Goal: Task Accomplishment & Management: Manage account settings

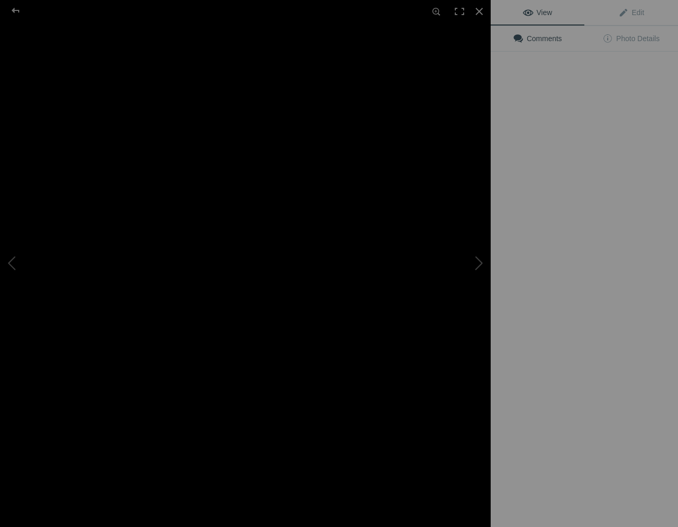
click at [292, 176] on img at bounding box center [245, 264] width 491 height 348
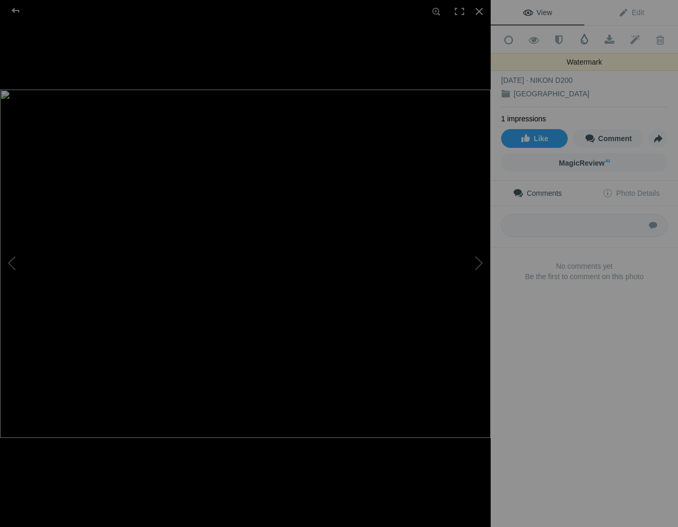
click at [584, 38] on span at bounding box center [584, 39] width 10 height 10
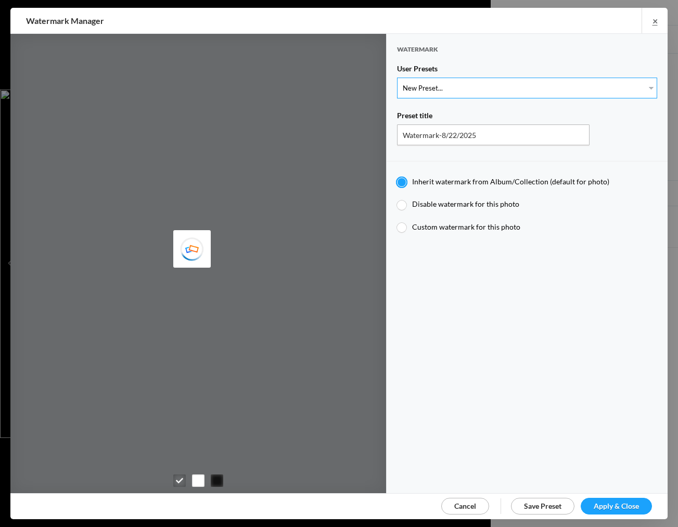
select select "1: Object"
type input "Watermark-7/22/2025"
radio input "false"
radio input "true"
type input "[PERSON_NAME]"
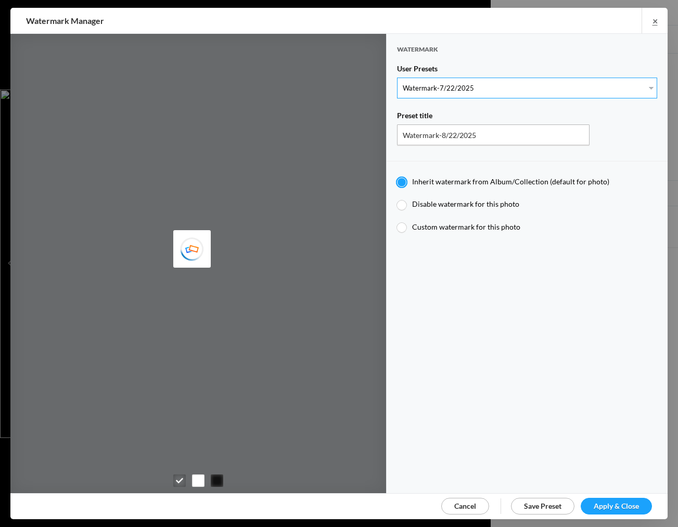
radio input "false"
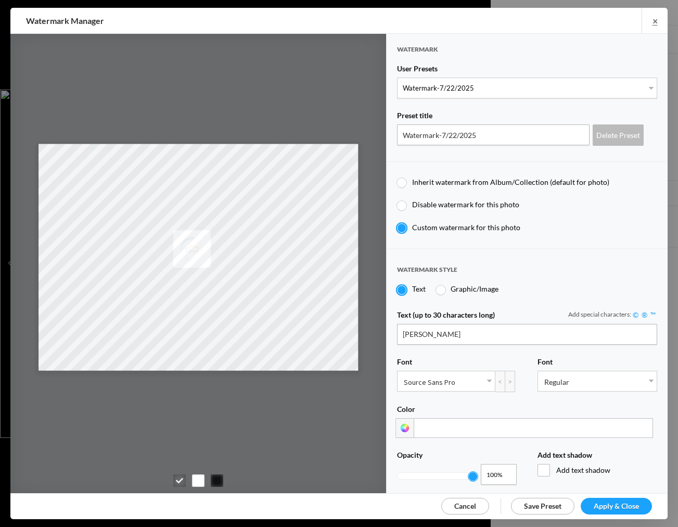
click at [624, 501] on span "Apply & Close" at bounding box center [616, 505] width 45 height 9
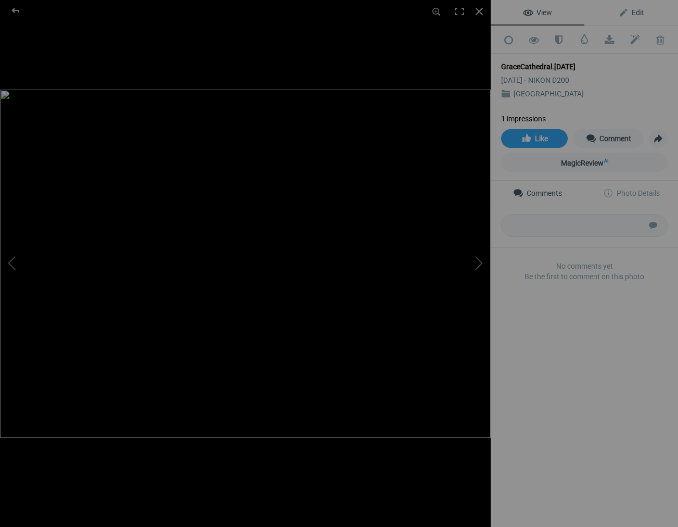
click at [637, 13] on span "Edit" at bounding box center [631, 12] width 26 height 8
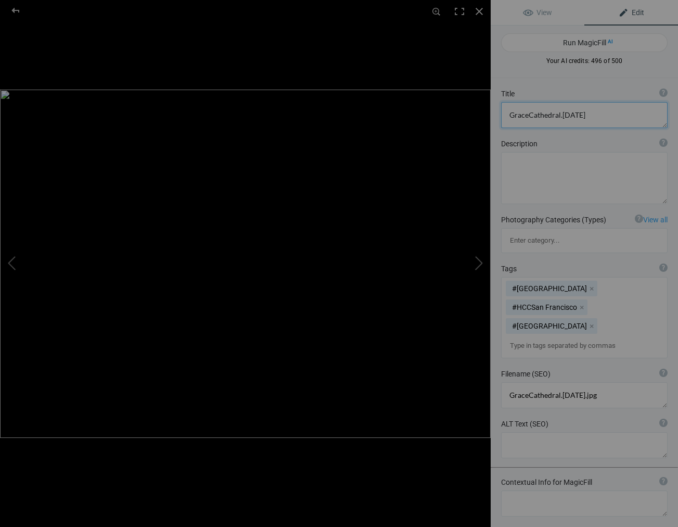
click at [587, 114] on textarea at bounding box center [584, 115] width 167 height 26
click at [529, 116] on textarea at bounding box center [584, 115] width 167 height 26
type textarea "[GEOGRAPHIC_DATA]"
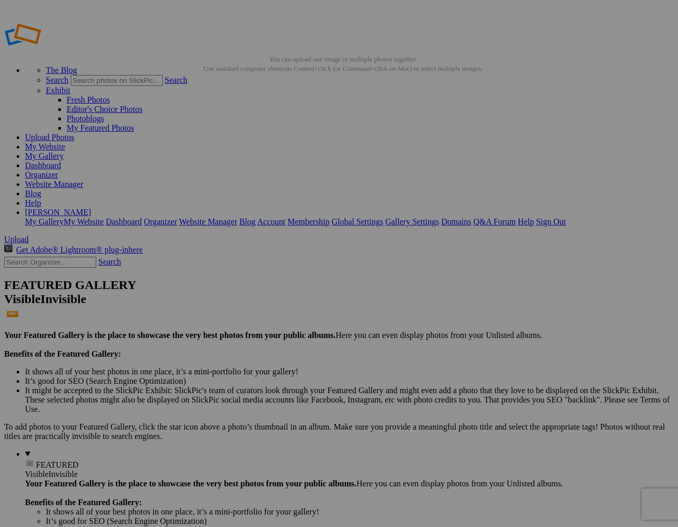
scroll to position [1, 0]
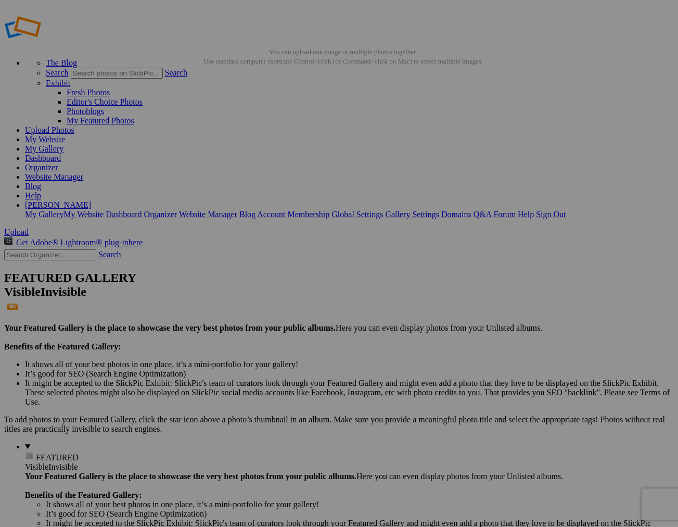
scroll to position [7, 1]
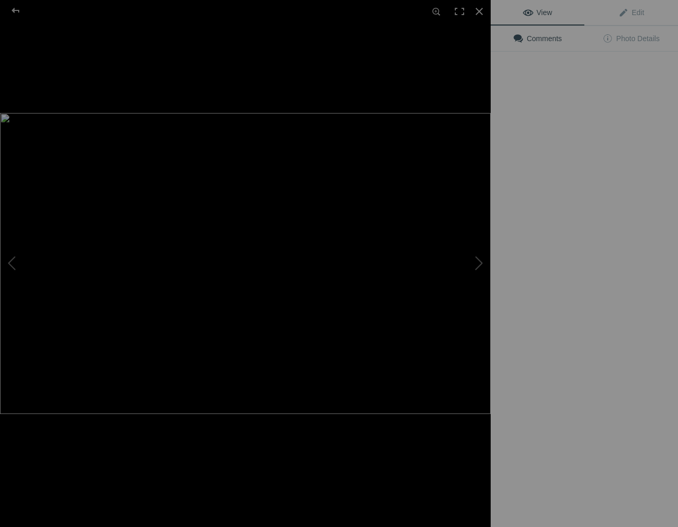
click at [292, 156] on img at bounding box center [245, 263] width 491 height 301
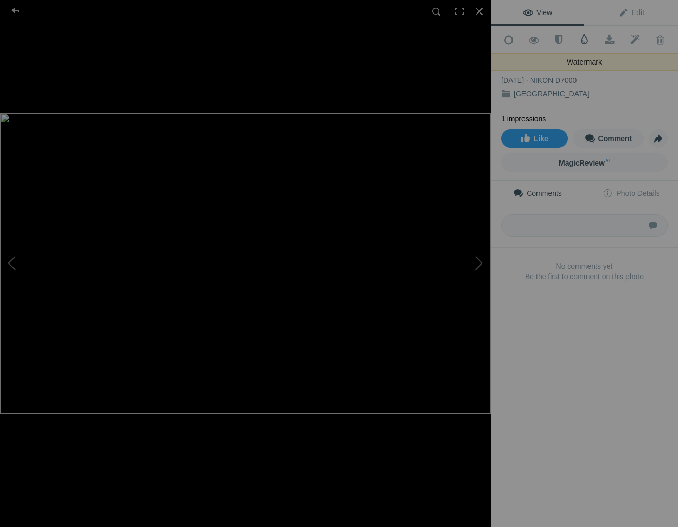
click at [583, 37] on span at bounding box center [584, 39] width 10 height 10
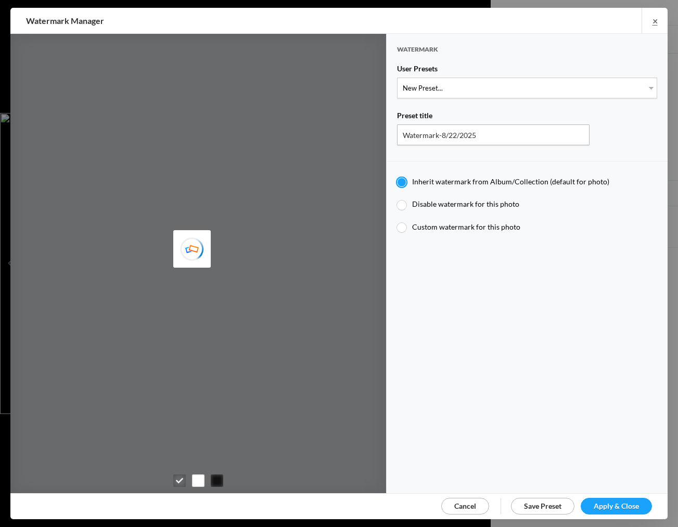
type input "JimLiskovec"
select select "1: Object"
type input "Watermark-7/22/2025"
radio input "false"
radio input "true"
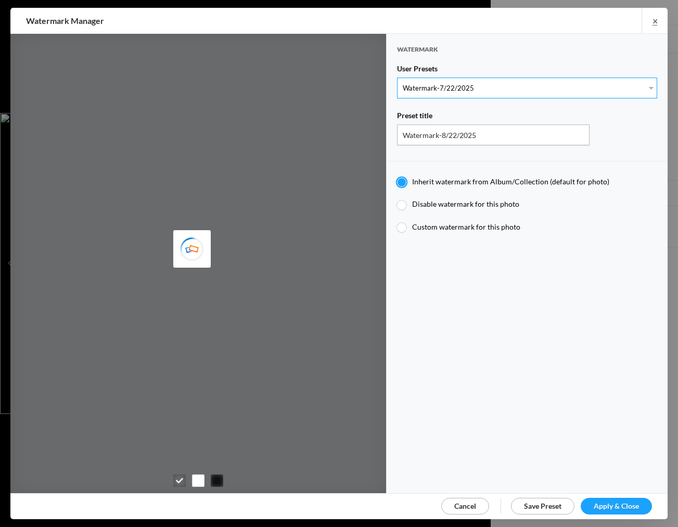
type input "[PERSON_NAME]"
radio input "false"
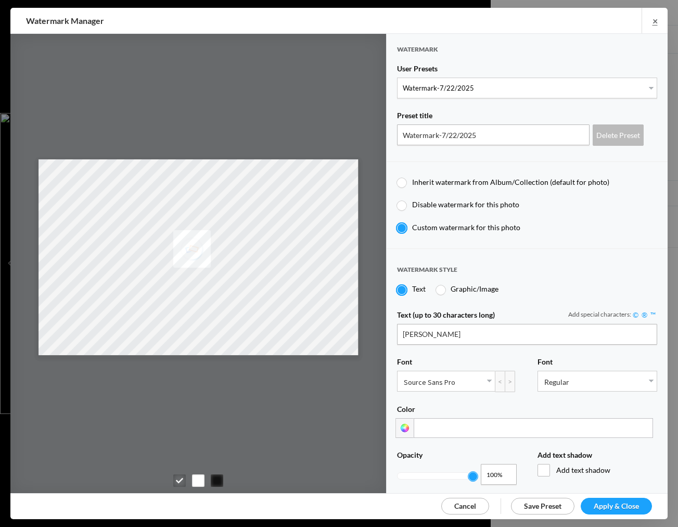
drag, startPoint x: 620, startPoint y: 503, endPoint x: 622, endPoint y: 496, distance: 7.6
click at [620, 503] on span "Apply & Close" at bounding box center [616, 505] width 45 height 9
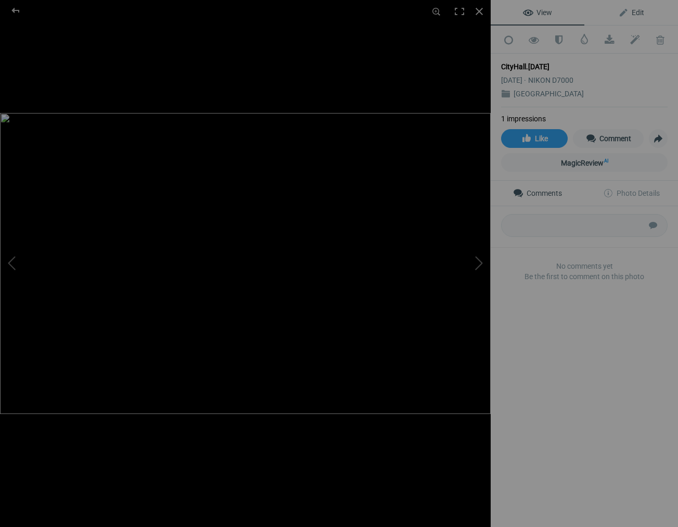
click at [641, 9] on span "Edit" at bounding box center [631, 12] width 26 height 8
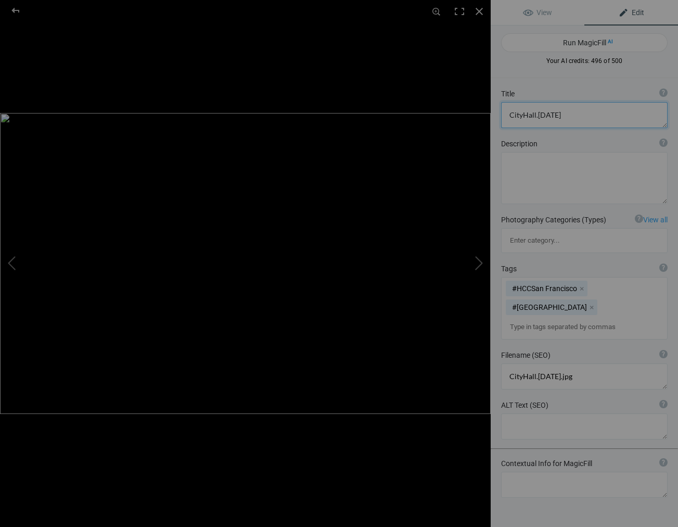
drag, startPoint x: 563, startPoint y: 115, endPoint x: 574, endPoint y: 121, distance: 13.0
click at [563, 116] on textarea at bounding box center [584, 115] width 167 height 26
click at [521, 116] on textarea at bounding box center [584, 115] width 167 height 26
type textarea "[GEOGRAPHIC_DATA]"
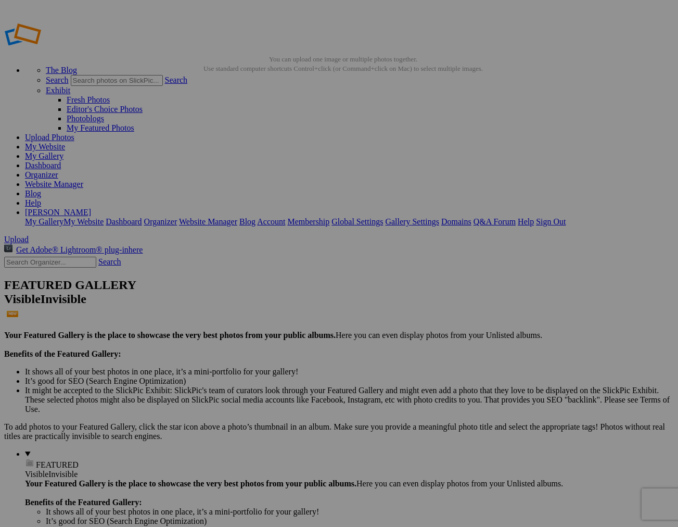
scroll to position [1, 0]
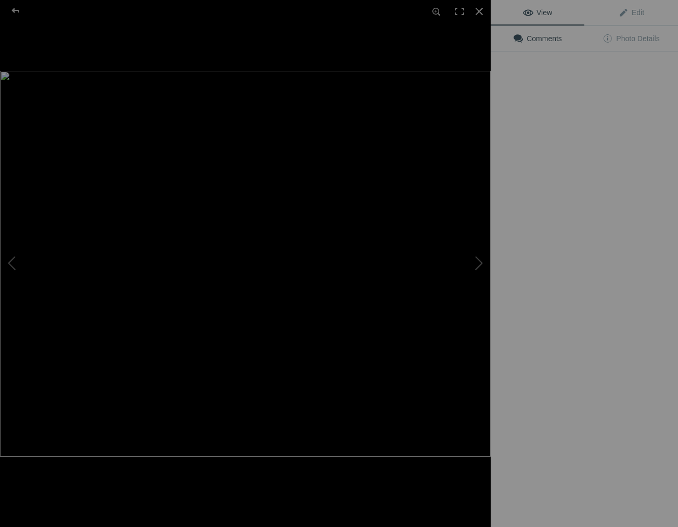
click at [290, 183] on img at bounding box center [245, 264] width 491 height 386
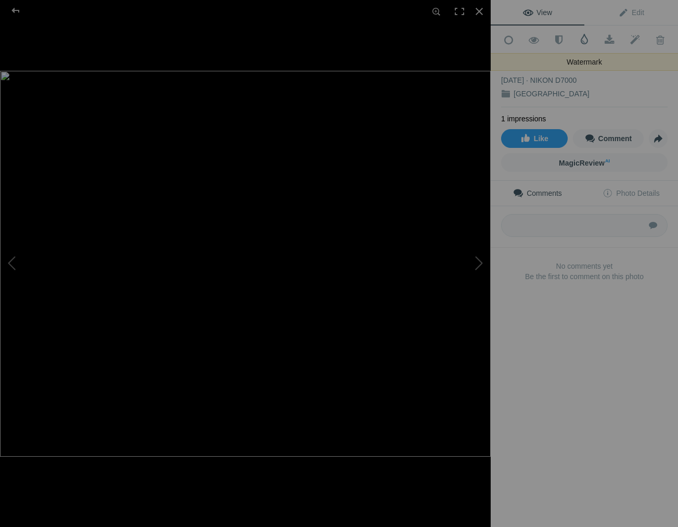
click at [585, 35] on span at bounding box center [584, 39] width 10 height 10
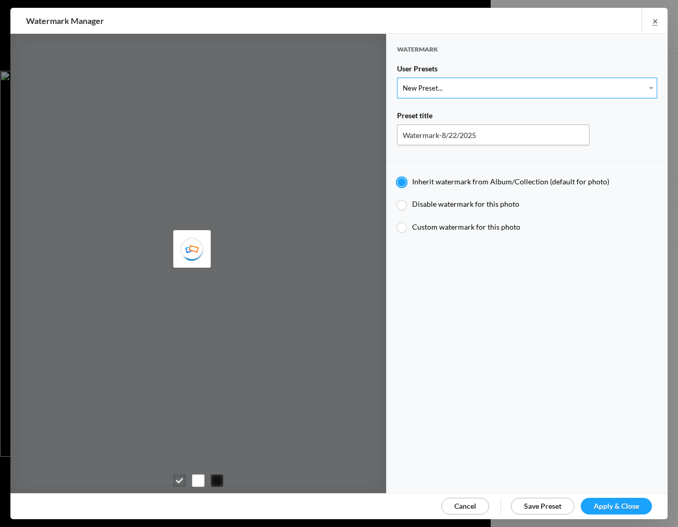
select select "1: Object"
type input "Watermark-7/22/2025"
radio input "false"
radio input "true"
type input "Jim Liskovec"
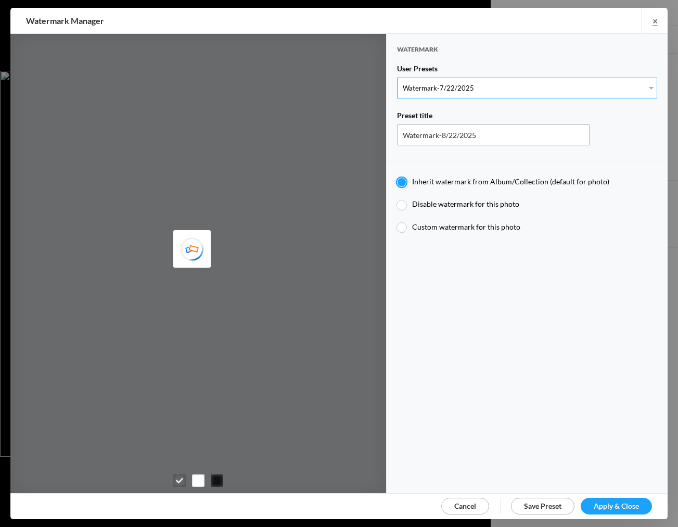
radio input "false"
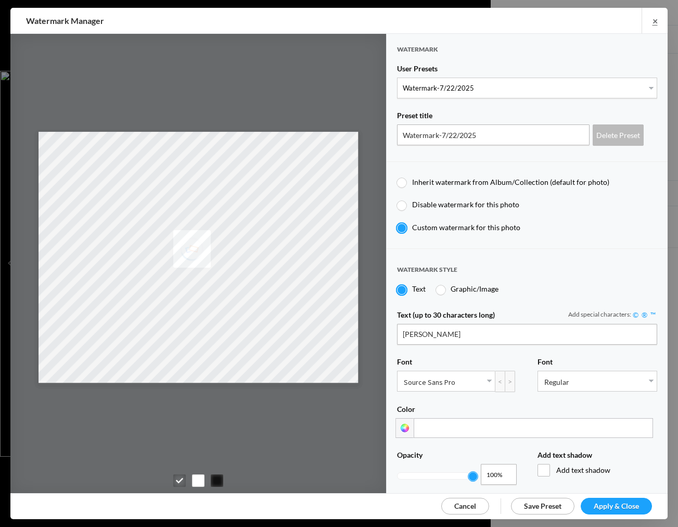
click at [612, 502] on span "Apply & Close" at bounding box center [616, 505] width 45 height 9
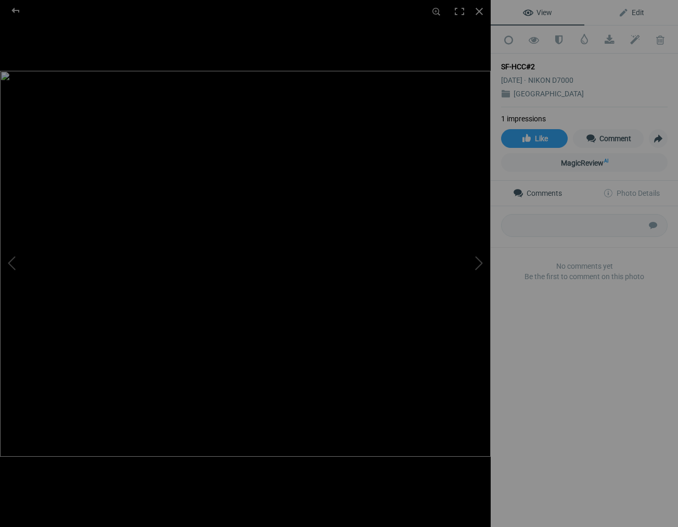
click at [636, 12] on span "Edit" at bounding box center [631, 12] width 26 height 8
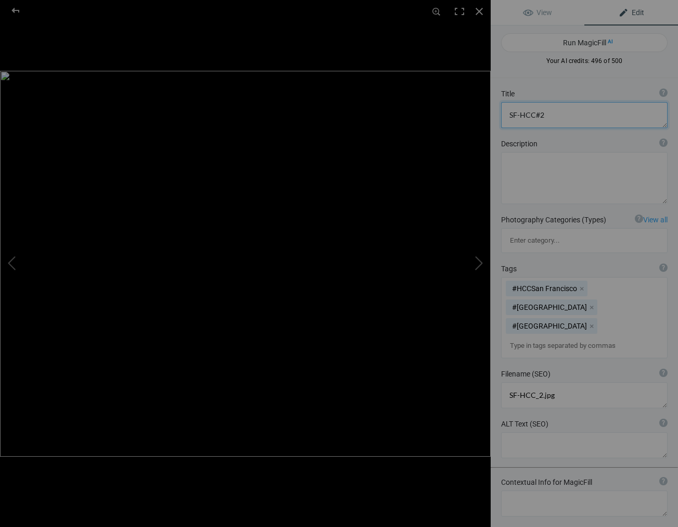
drag, startPoint x: 547, startPoint y: 116, endPoint x: 504, endPoint y: 113, distance: 43.2
click at [504, 113] on textarea at bounding box center [584, 115] width 167 height 26
click at [520, 116] on textarea at bounding box center [584, 115] width 167 height 26
click at [508, 114] on textarea at bounding box center [584, 115] width 167 height 26
type textarea "Crooked [GEOGRAPHIC_DATA]"
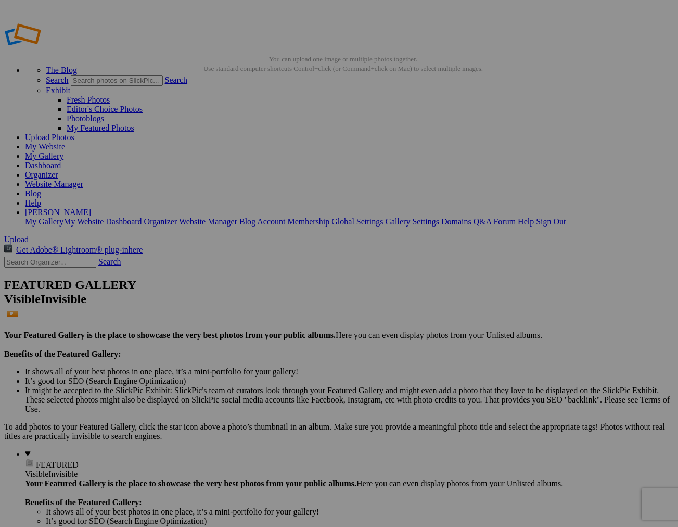
scroll to position [1, 0]
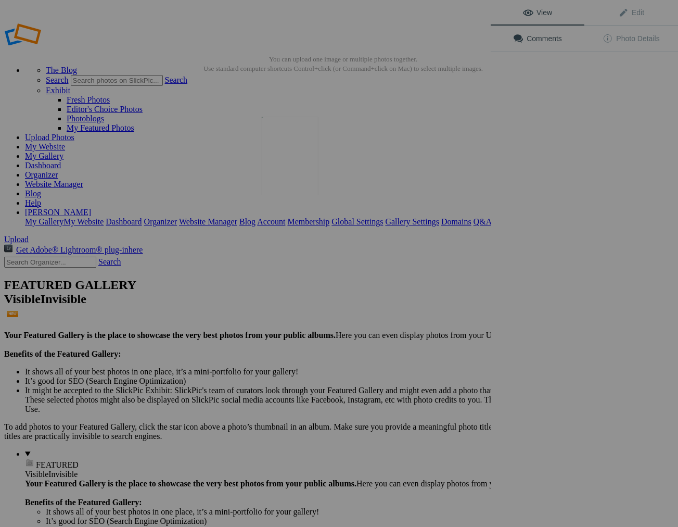
click at [294, 171] on img at bounding box center [290, 156] width 57 height 78
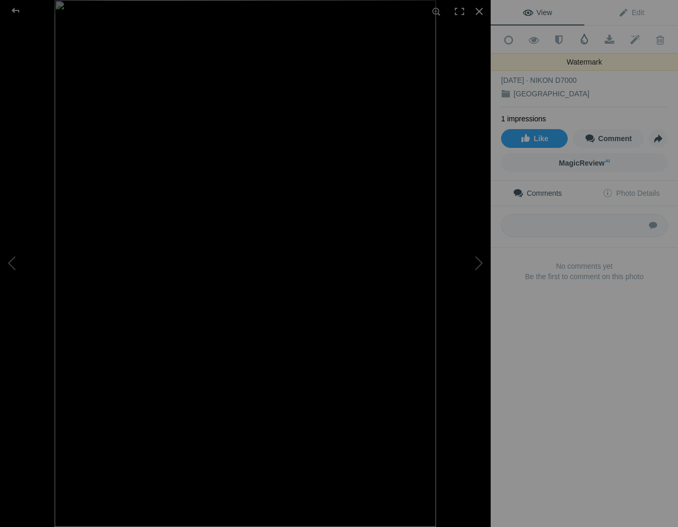
click at [585, 39] on span at bounding box center [584, 39] width 10 height 10
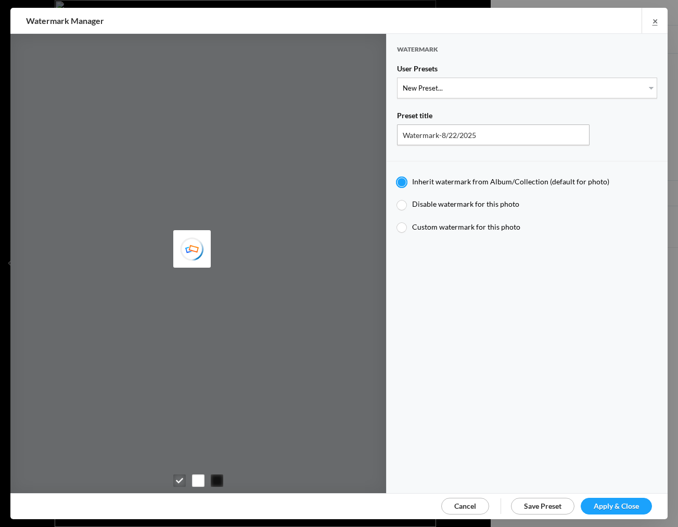
type input "JimLiskovec"
select select "1: Object"
type input "Watermark-7/22/2025"
radio input "false"
radio input "true"
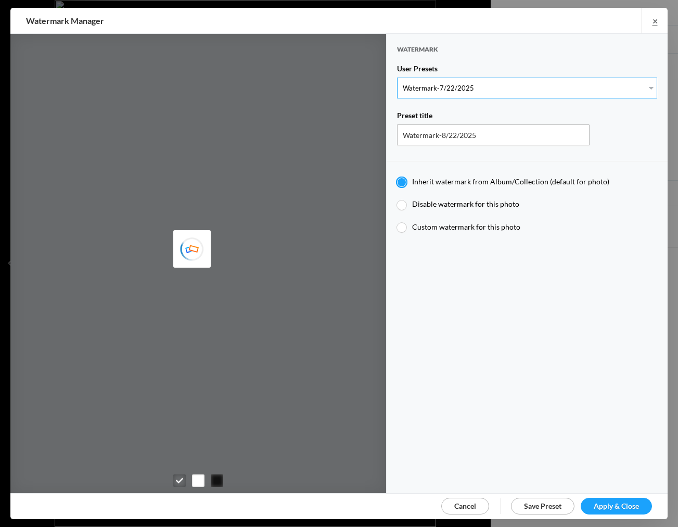
type input "[PERSON_NAME]"
radio input "false"
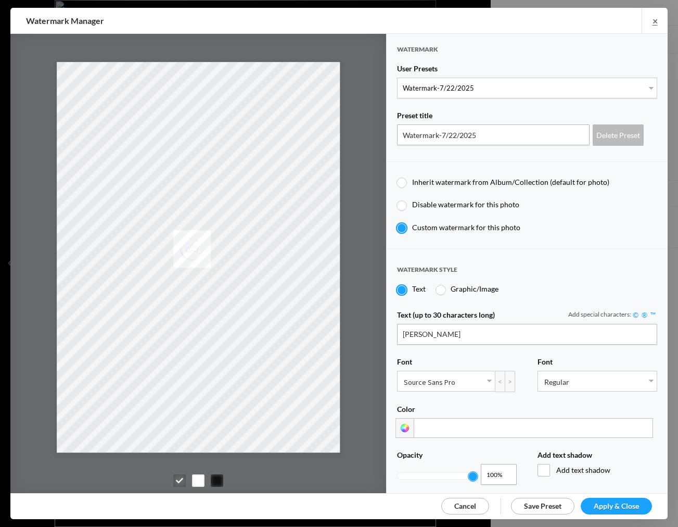
click at [606, 503] on span "Apply & Close" at bounding box center [616, 505] width 45 height 9
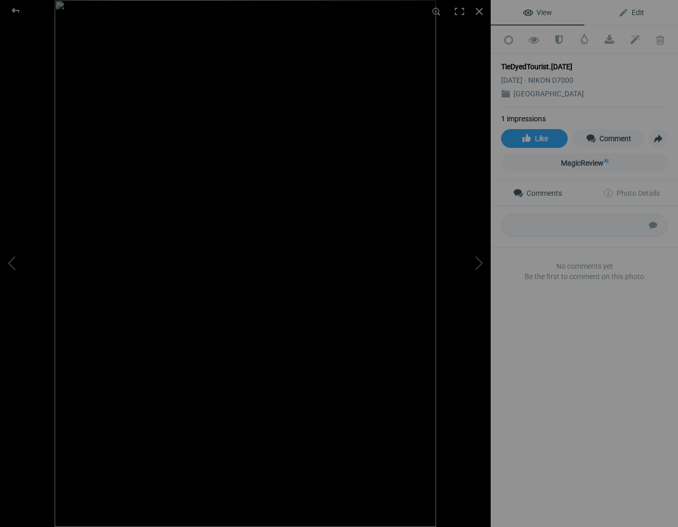
drag, startPoint x: 639, startPoint y: 11, endPoint x: 636, endPoint y: 17, distance: 5.8
click at [639, 12] on span "Edit" at bounding box center [631, 12] width 26 height 8
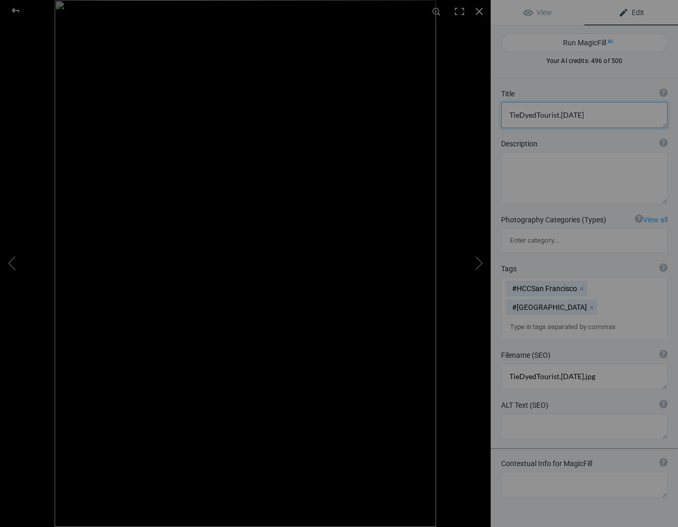
drag, startPoint x: 584, startPoint y: 116, endPoint x: 606, endPoint y: 118, distance: 22.0
click at [585, 116] on textarea at bounding box center [584, 115] width 167 height 26
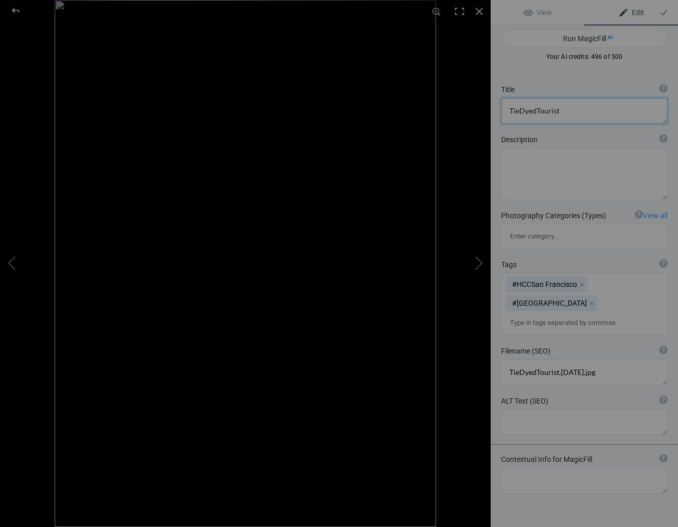
click at [519, 111] on textarea at bounding box center [584, 111] width 167 height 26
click at [537, 110] on textarea at bounding box center [584, 111] width 167 height 26
click at [566, 112] on textarea at bounding box center [584, 111] width 167 height 26
type textarea "Tie Dyed Tourist Chases Cable Car"
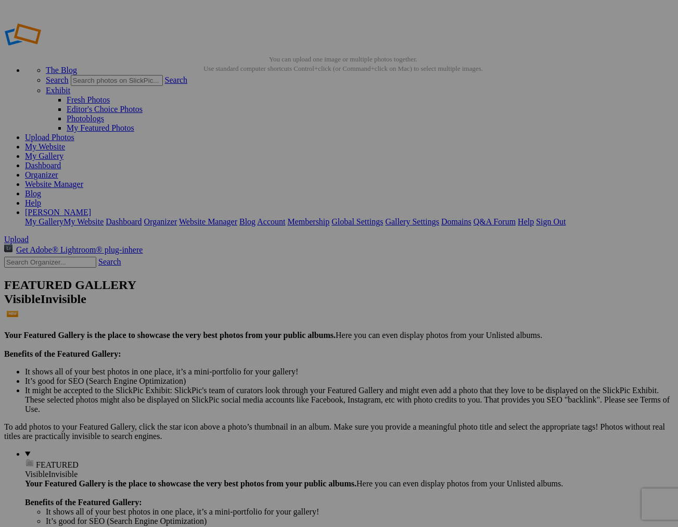
scroll to position [1, 0]
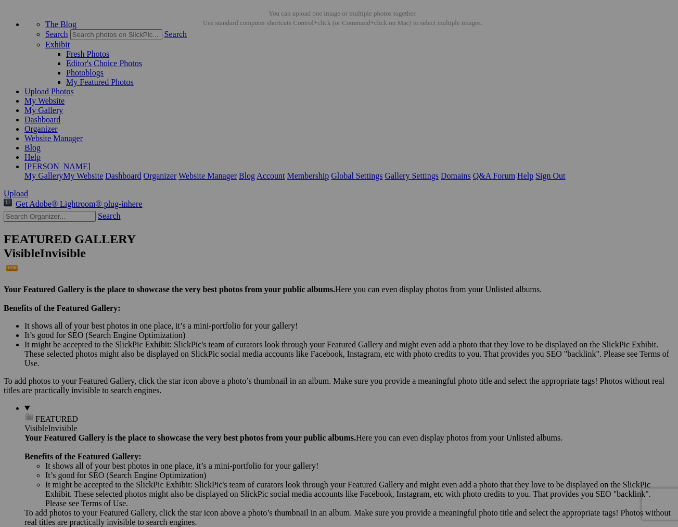
scroll to position [46, 0]
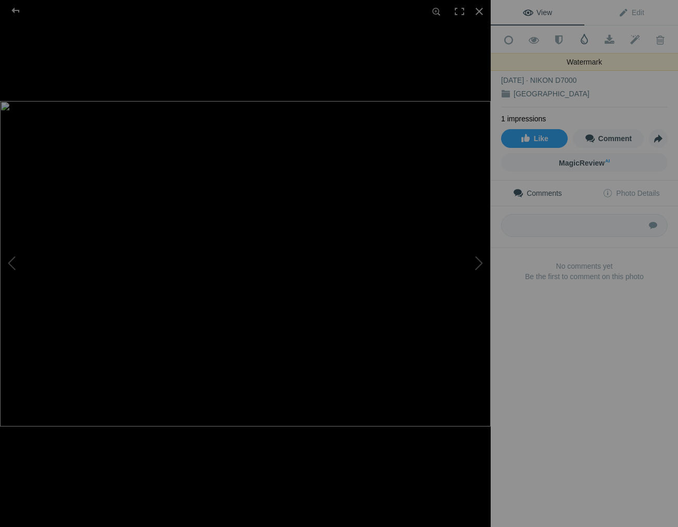
click at [584, 39] on span at bounding box center [584, 39] width 10 height 10
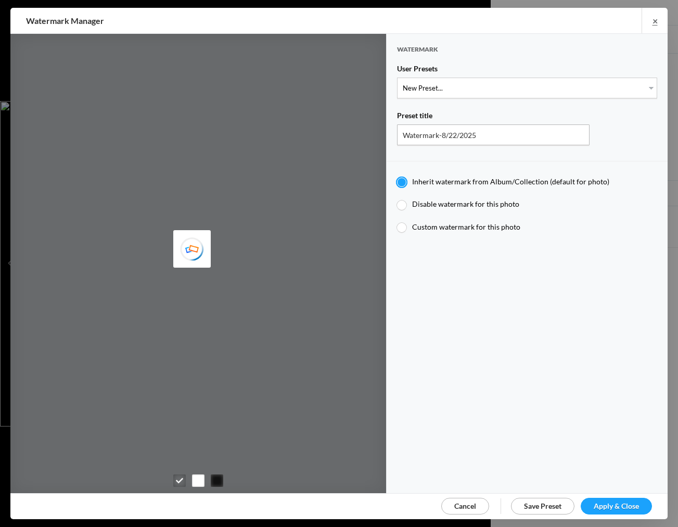
type input "JimLiskovec"
select select "1: Object"
type input "Watermark-7/22/2025"
radio input "false"
radio input "true"
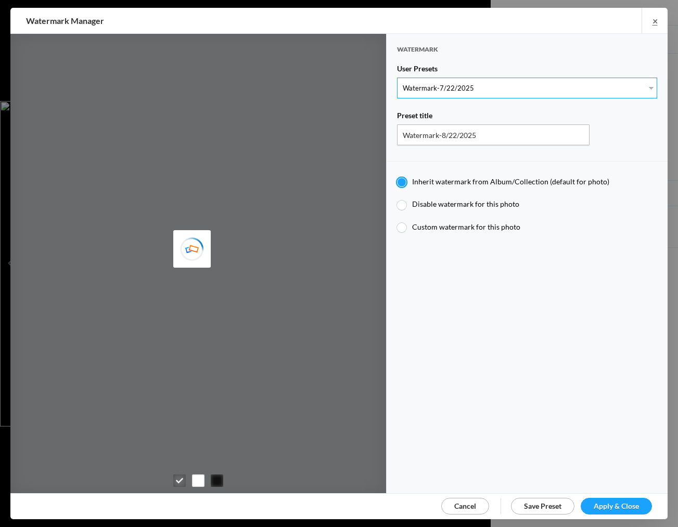
type input "[PERSON_NAME]"
radio input "false"
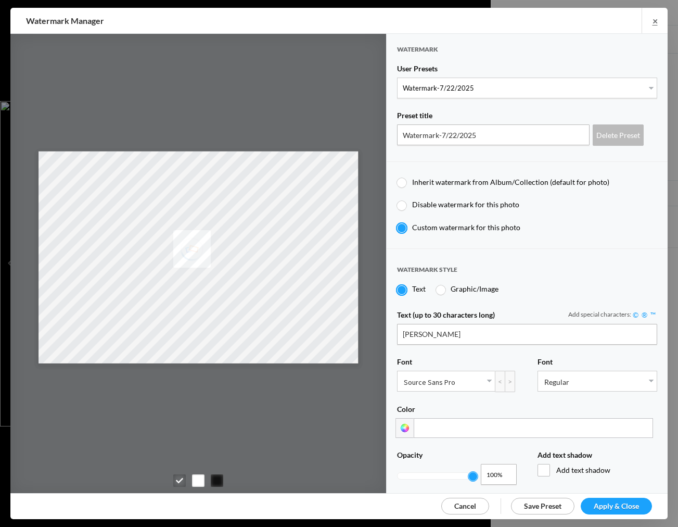
click at [620, 505] on span "Apply & Close" at bounding box center [616, 505] width 45 height 9
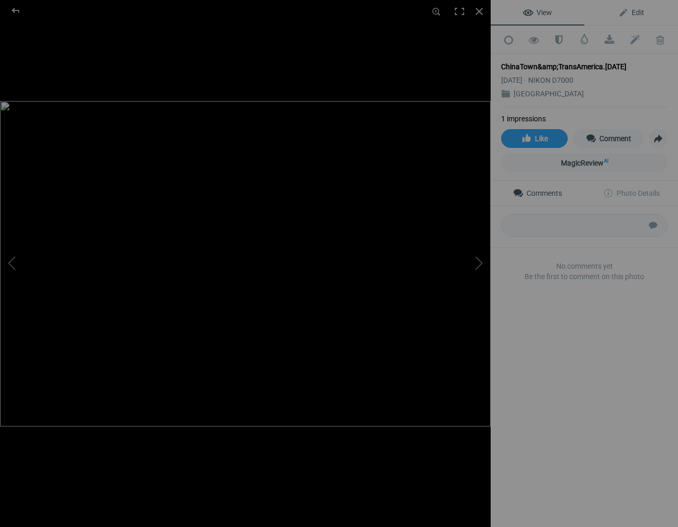
click at [638, 11] on span "Edit" at bounding box center [631, 12] width 26 height 8
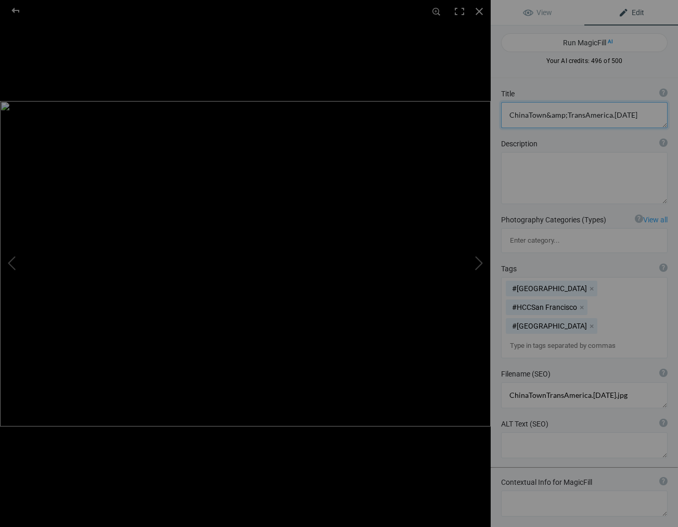
drag, startPoint x: 637, startPoint y: 114, endPoint x: 503, endPoint y: 109, distance: 133.9
click at [503, 109] on textarea at bounding box center [584, 115] width 167 height 26
click at [556, 113] on textarea at bounding box center [584, 115] width 167 height 26
click at [585, 116] on textarea at bounding box center [584, 115] width 167 height 26
drag, startPoint x: 582, startPoint y: 116, endPoint x: 601, endPoint y: 123, distance: 19.9
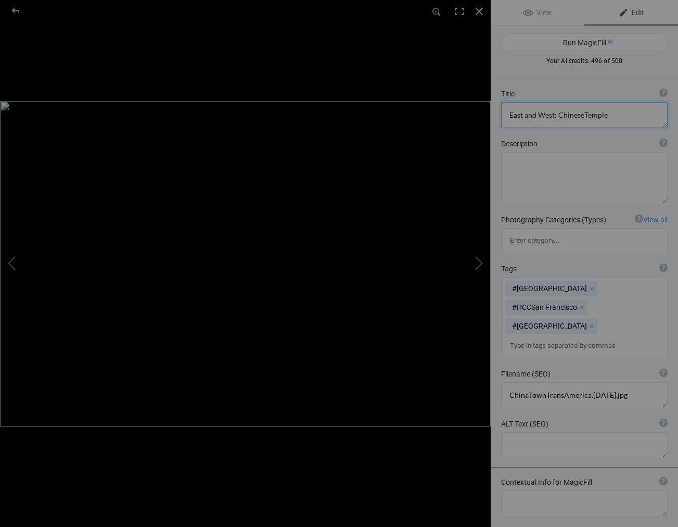
click at [582, 116] on textarea at bounding box center [584, 115] width 167 height 26
click at [621, 114] on textarea at bounding box center [584, 115] width 167 height 26
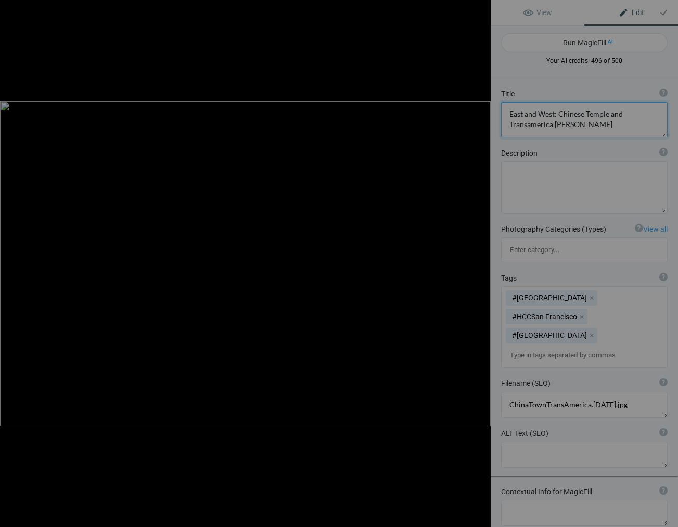
type textarea "East and West: [GEOGRAPHIC_DATA] and [GEOGRAPHIC_DATA]"
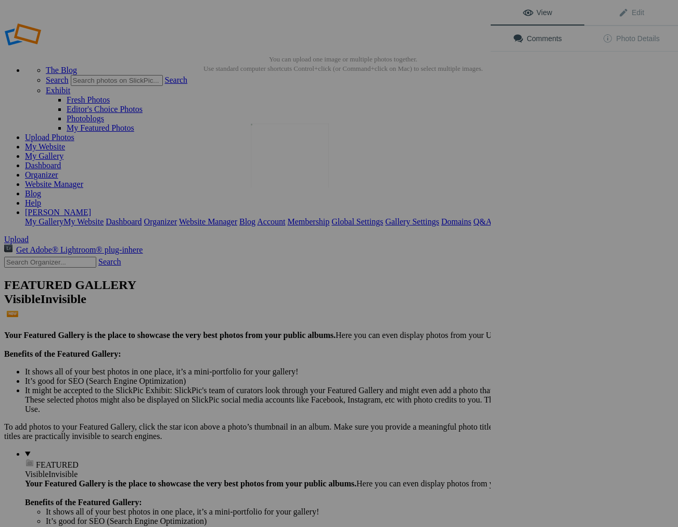
click at [308, 172] on img at bounding box center [290, 155] width 78 height 64
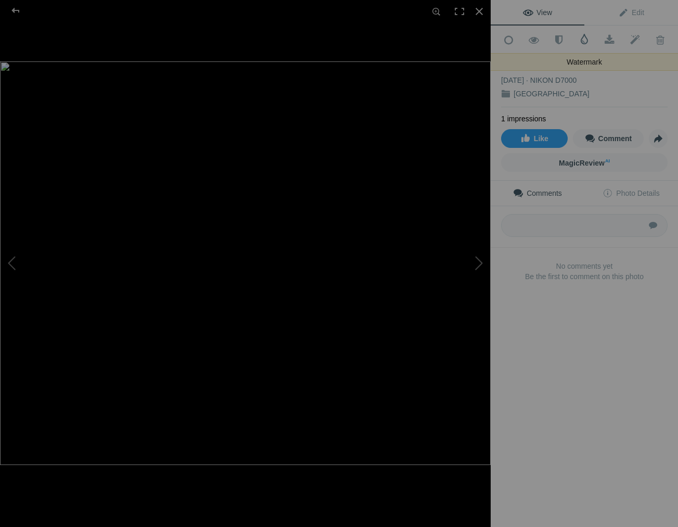
click at [583, 39] on span at bounding box center [584, 39] width 10 height 10
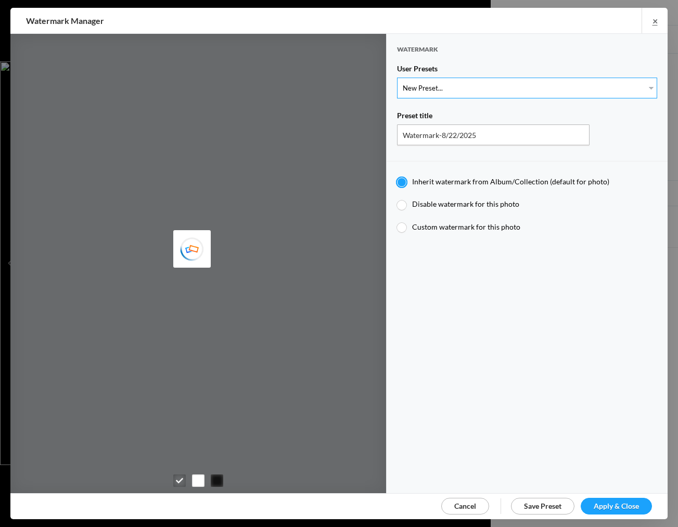
select select "1: Object"
type input "Watermark-7/22/2025"
radio input "false"
radio input "true"
type input "Jim Liskovec"
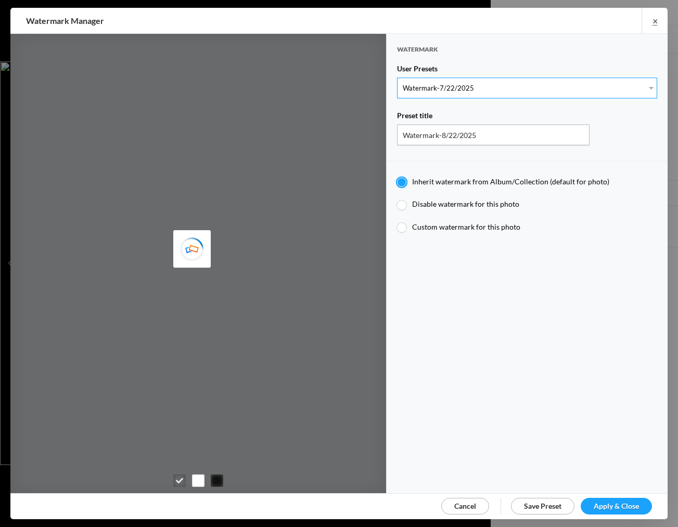
radio input "false"
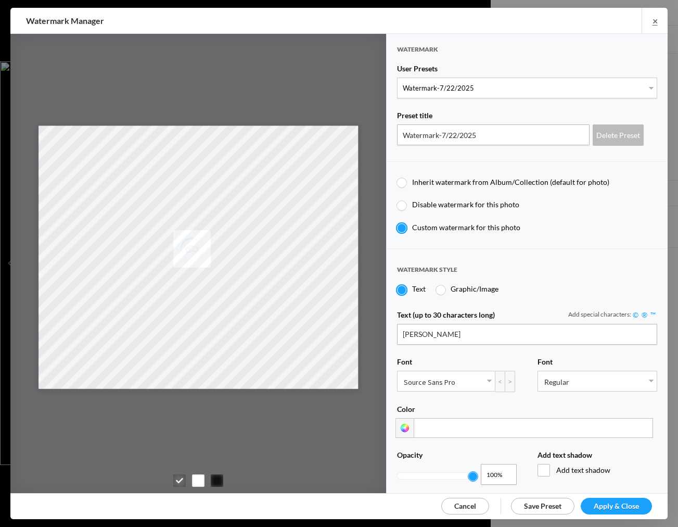
click at [617, 503] on span "Apply & Close" at bounding box center [616, 505] width 45 height 9
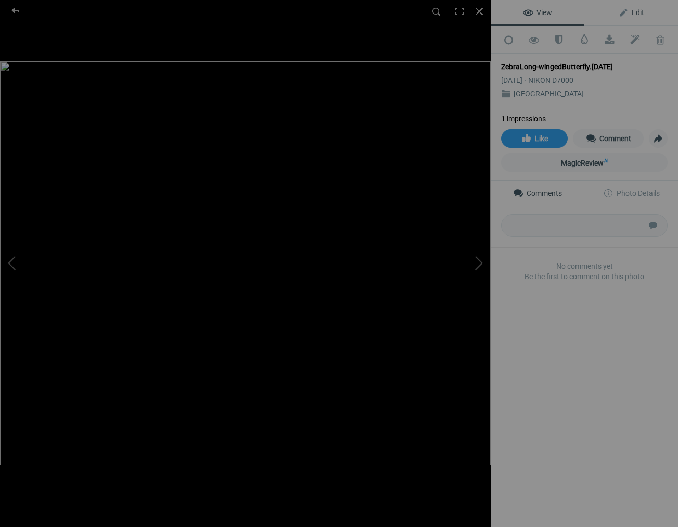
click at [640, 9] on span "Edit" at bounding box center [631, 12] width 26 height 8
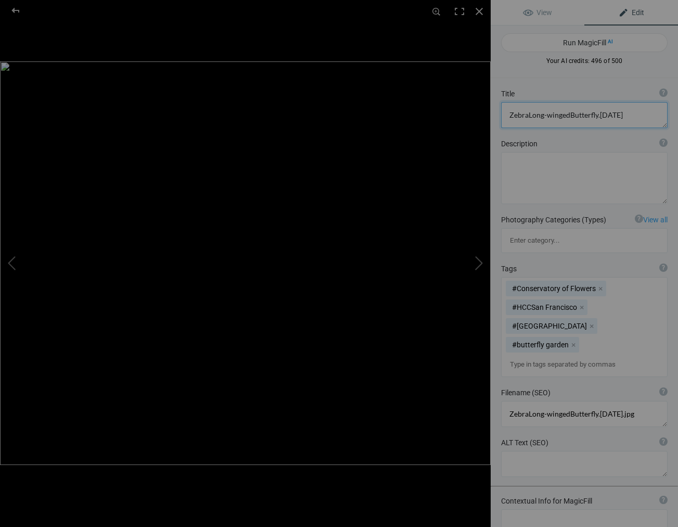
click at [623, 116] on textarea at bounding box center [584, 115] width 167 height 26
click at [528, 114] on textarea at bounding box center [584, 115] width 167 height 26
click at [571, 115] on textarea at bounding box center [584, 115] width 167 height 26
drag, startPoint x: 603, startPoint y: 116, endPoint x: 609, endPoint y: 119, distance: 7.5
click at [603, 116] on textarea at bounding box center [584, 115] width 167 height 26
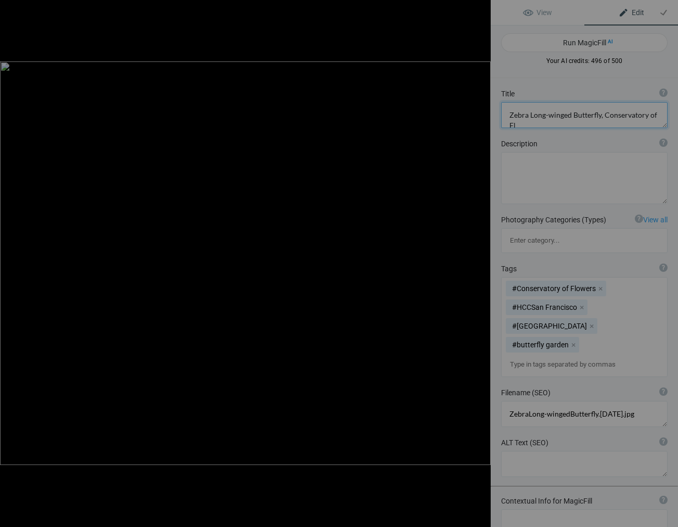
scroll to position [1, 0]
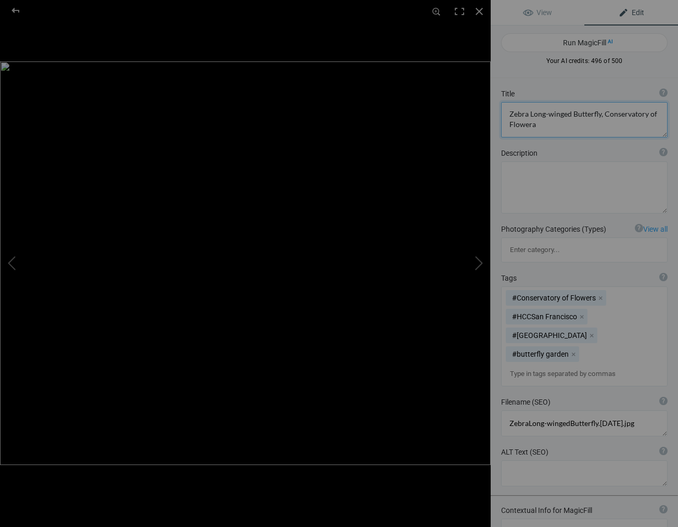
type textarea "Zebra Long-winged Butterfly, Conservatory of Flowers"
click at [483, 19] on div at bounding box center [479, 11] width 23 height 23
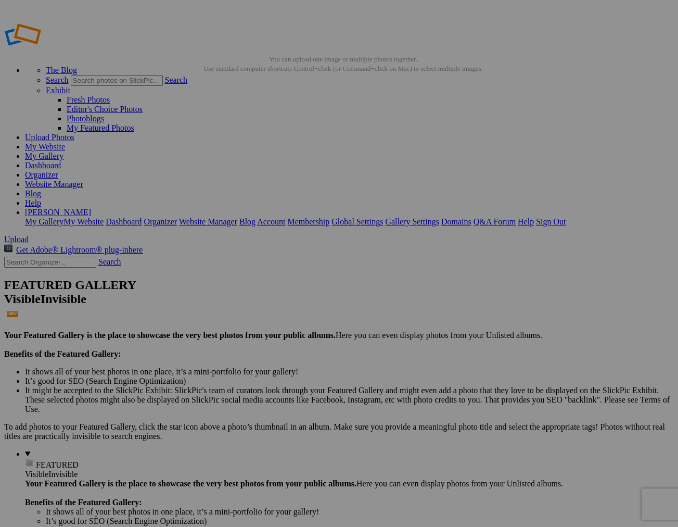
scroll to position [1, 0]
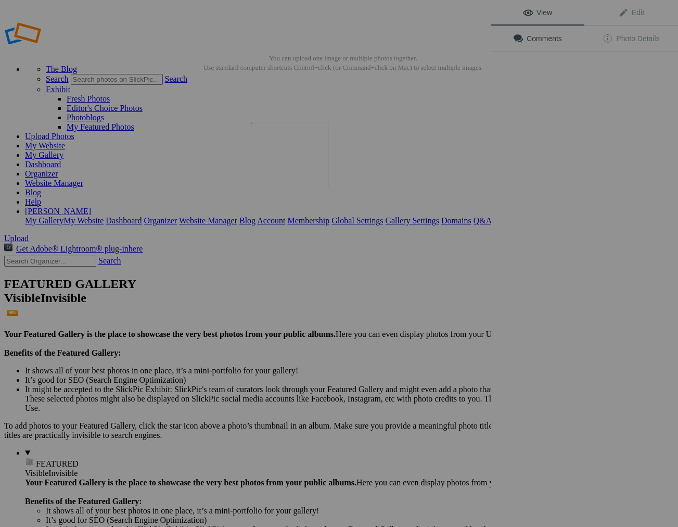
click at [301, 171] on img at bounding box center [290, 154] width 78 height 64
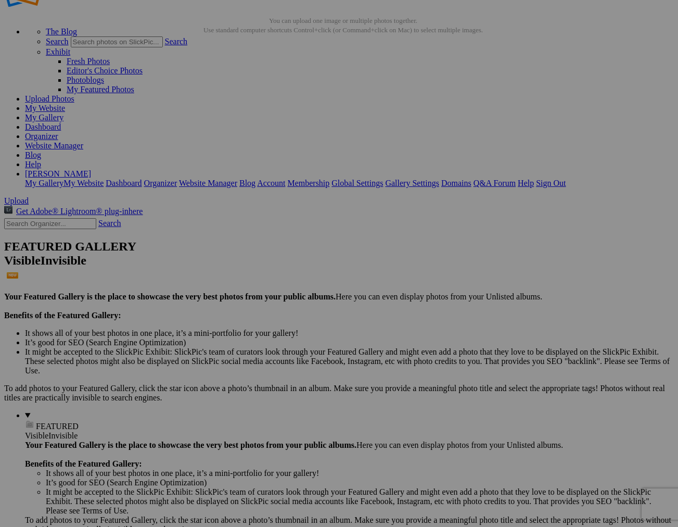
scroll to position [36, 0]
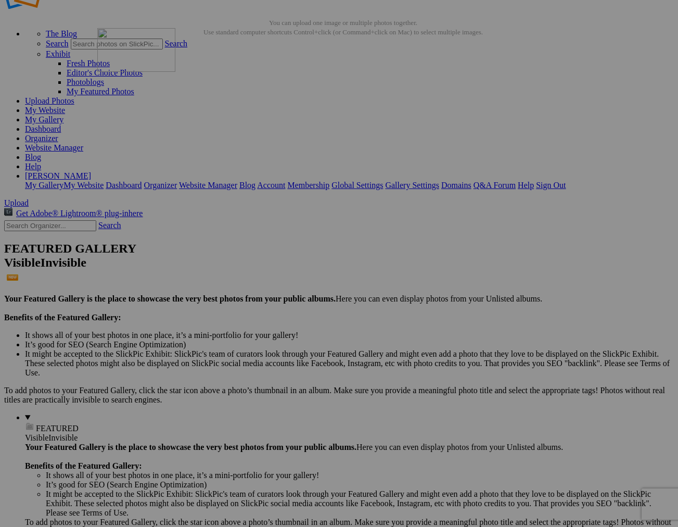
drag, startPoint x: 491, startPoint y: 272, endPoint x: 247, endPoint y: 118, distance: 288.4
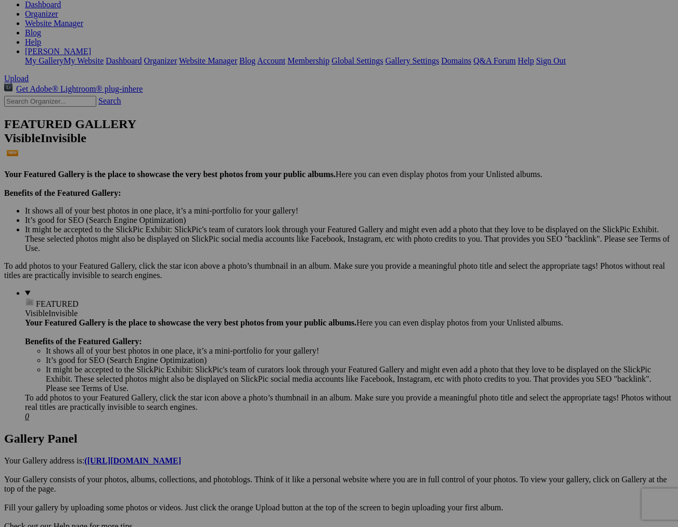
scroll to position [160, 0]
drag, startPoint x: 302, startPoint y: 403, endPoint x: 490, endPoint y: 120, distance: 339.8
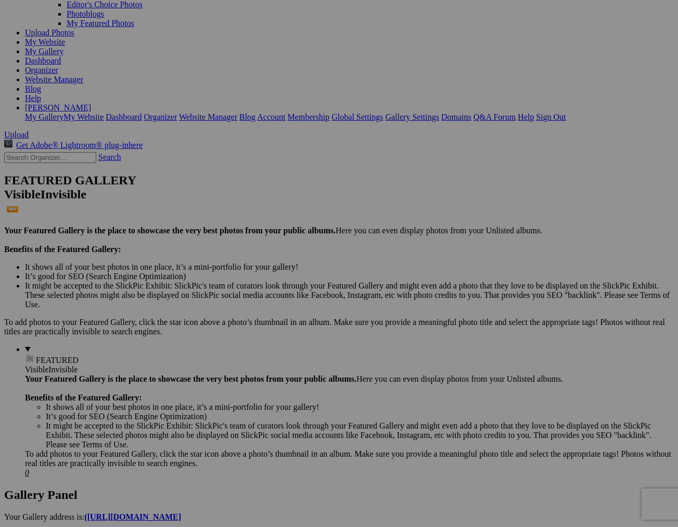
scroll to position [105, 0]
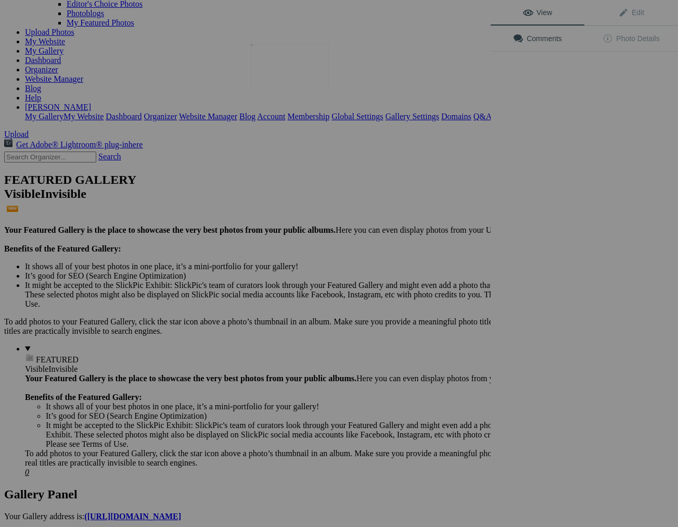
click at [290, 72] on div at bounding box center [245, 263] width 491 height 527
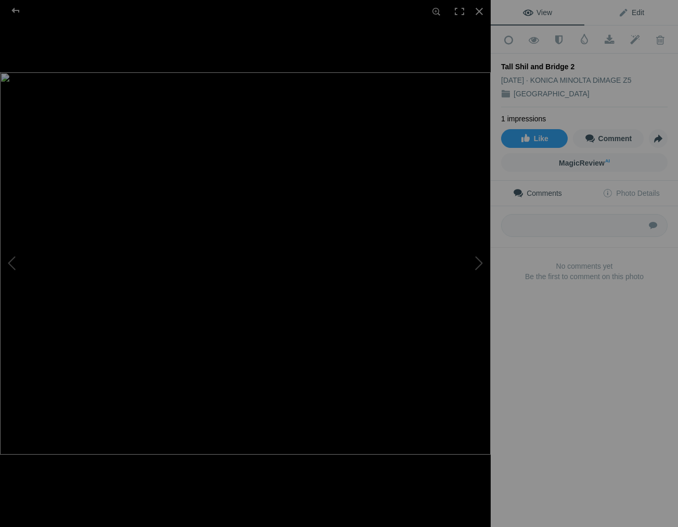
click at [640, 15] on span "Edit" at bounding box center [631, 12] width 26 height 8
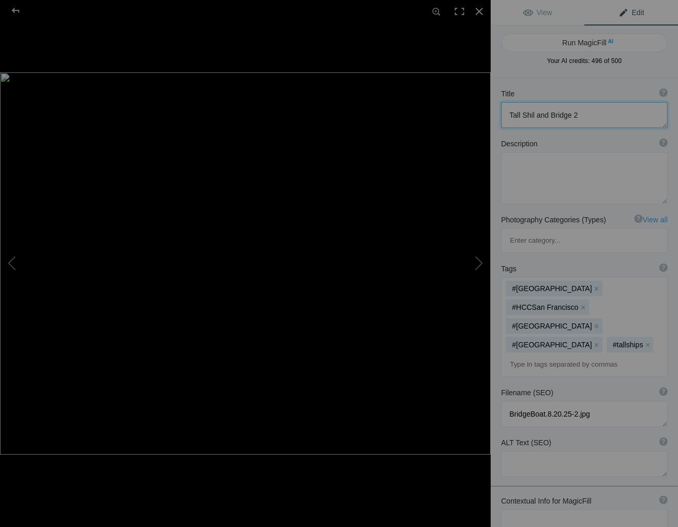
click at [533, 116] on textarea at bounding box center [584, 115] width 167 height 26
type textarea "Tall Ship and Bridge 2"
click at [480, 11] on div at bounding box center [479, 11] width 23 height 23
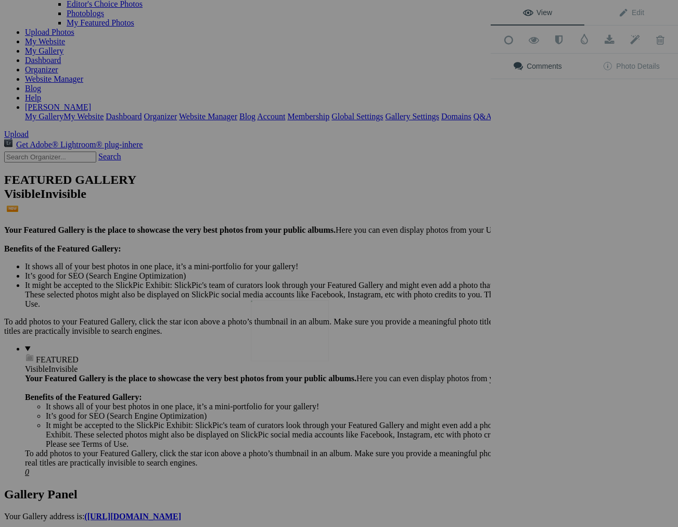
click at [298, 338] on img at bounding box center [290, 330] width 78 height 61
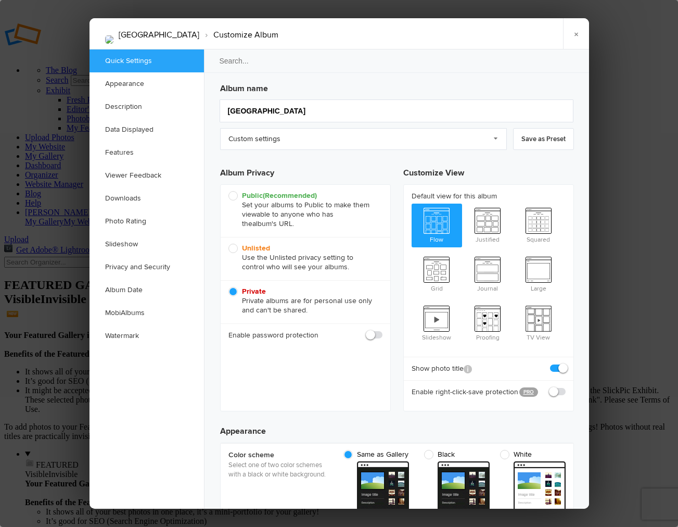
scroll to position [3, 0]
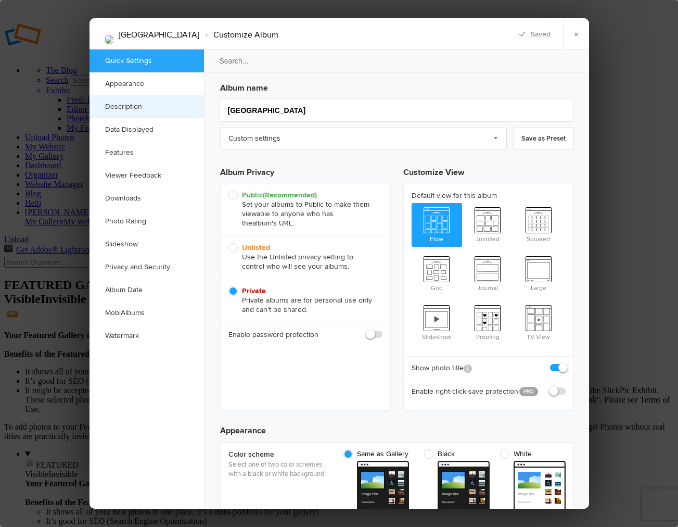
click at [135, 106] on link "Description" at bounding box center [147, 106] width 114 height 23
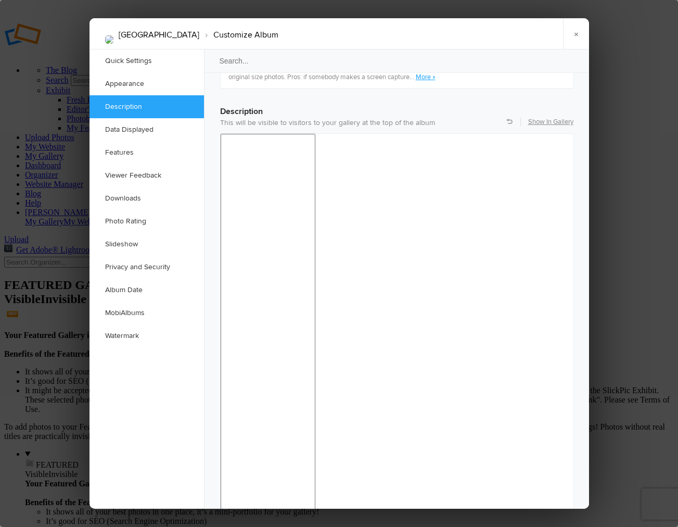
scroll to position [806, 0]
drag, startPoint x: 563, startPoint y: 301, endPoint x: 532, endPoint y: 297, distance: 30.4
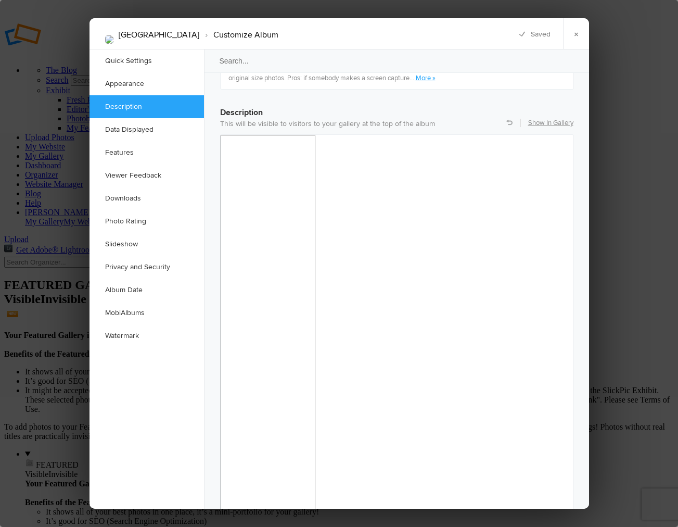
checkbox input "false"
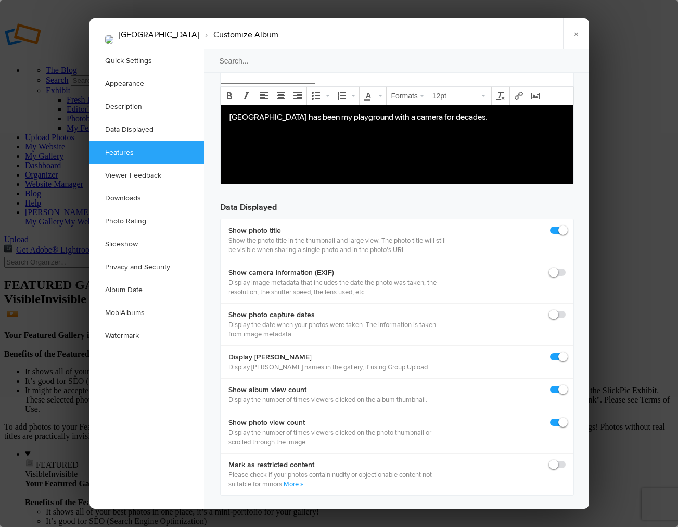
scroll to position [1327, 0]
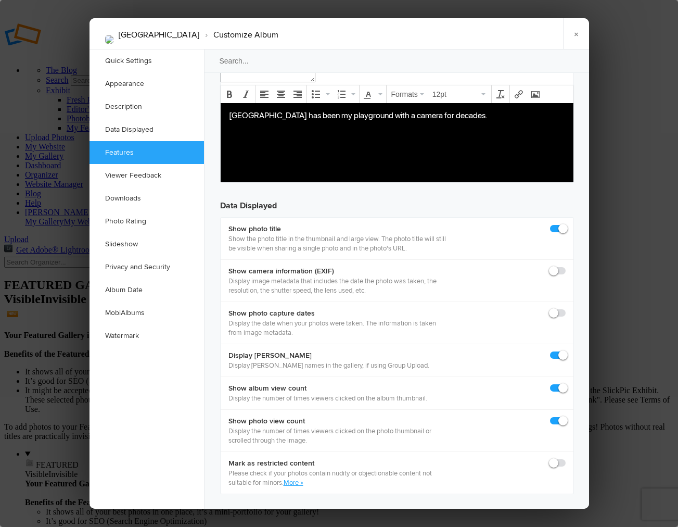
checkbox input "false"
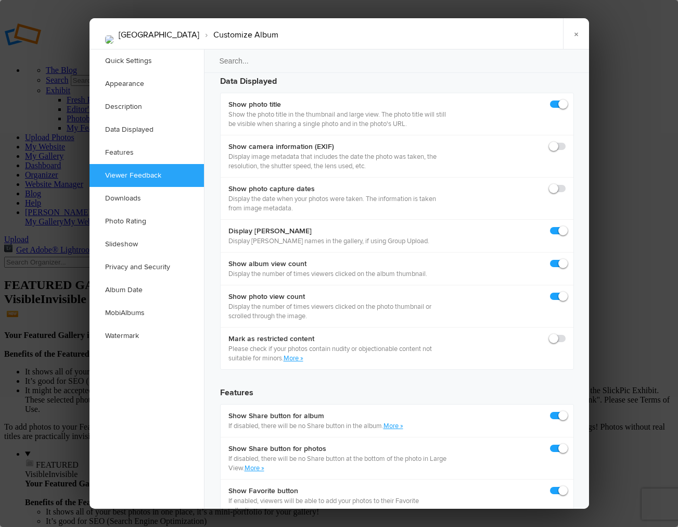
scroll to position [1447, 0]
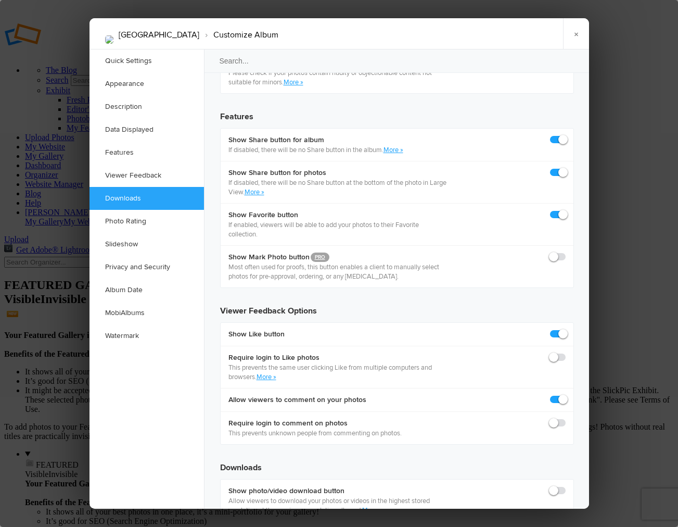
scroll to position [1728, 0]
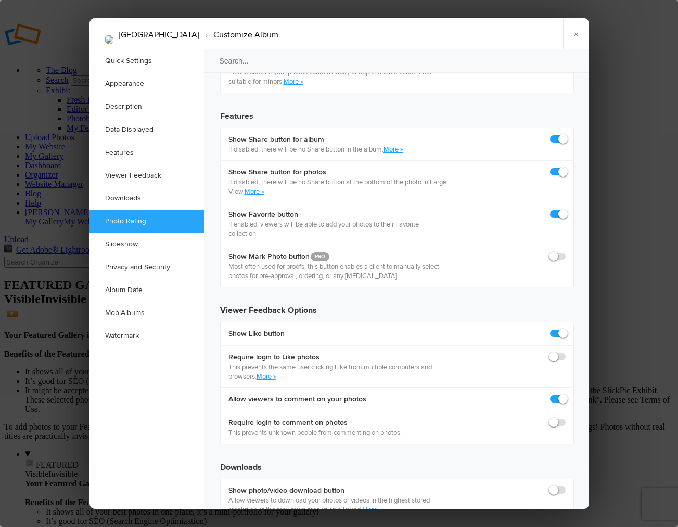
checkbox input "true"
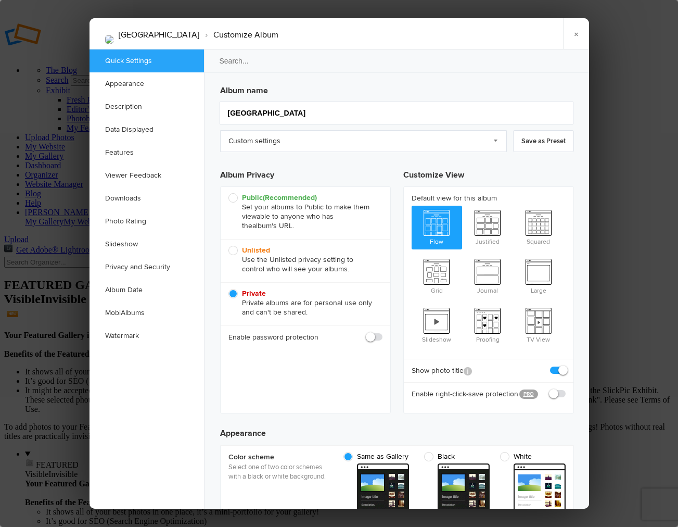
scroll to position [5, 0]
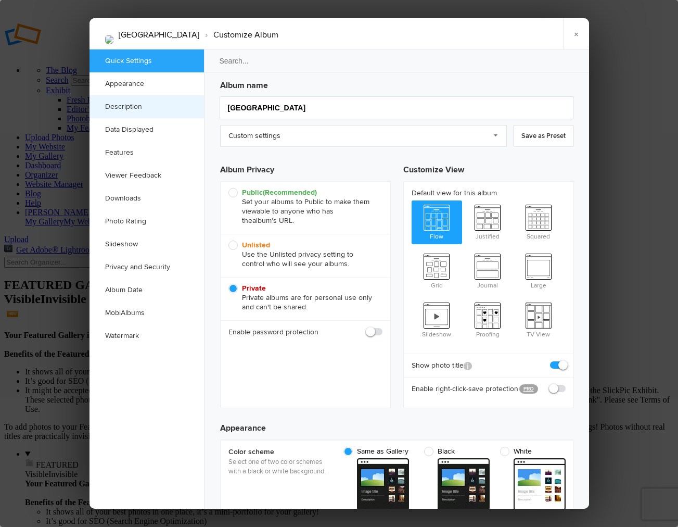
click at [130, 106] on link "Description" at bounding box center [147, 106] width 114 height 23
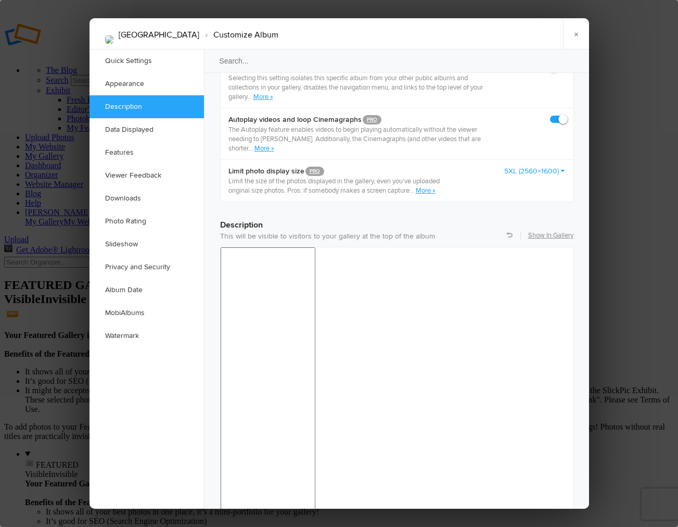
scroll to position [808, 0]
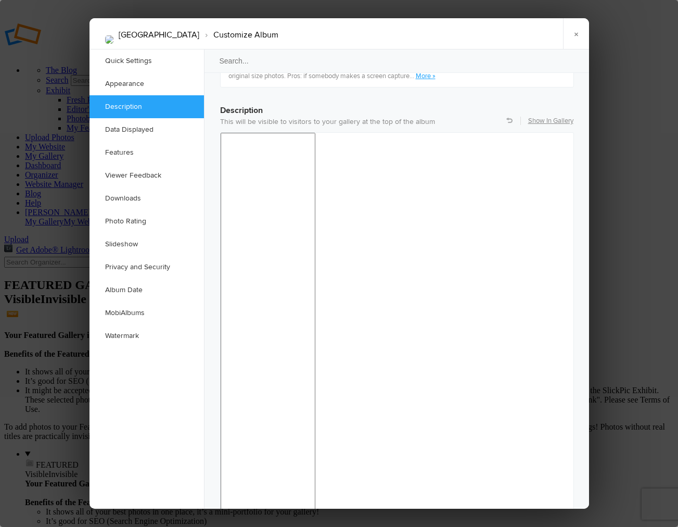
click at [576, 33] on link "×" at bounding box center [576, 33] width 26 height 31
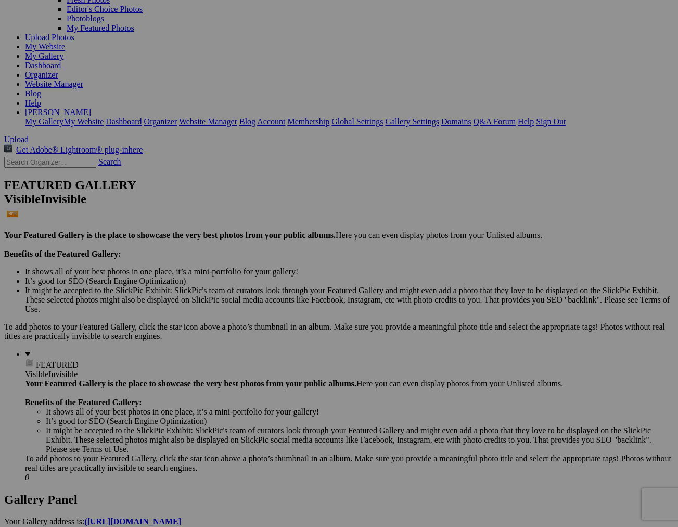
scroll to position [103, 0]
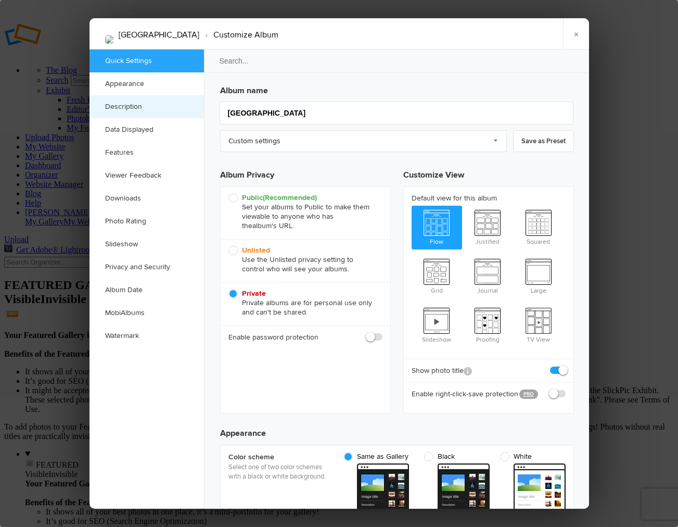
click at [132, 105] on link "Description" at bounding box center [147, 106] width 114 height 23
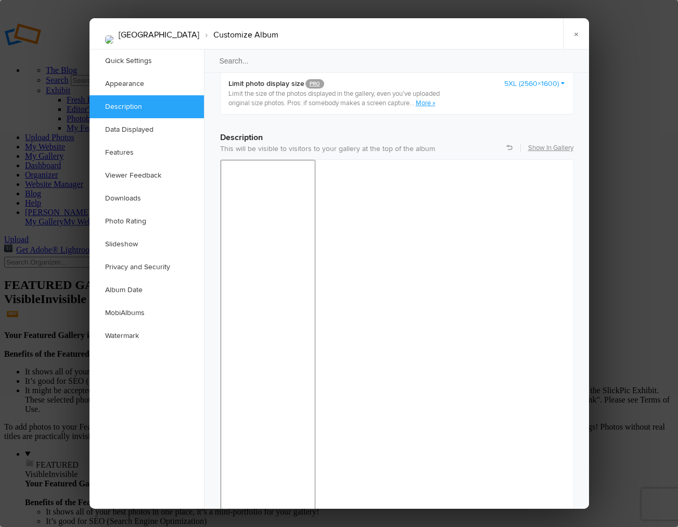
scroll to position [808, 0]
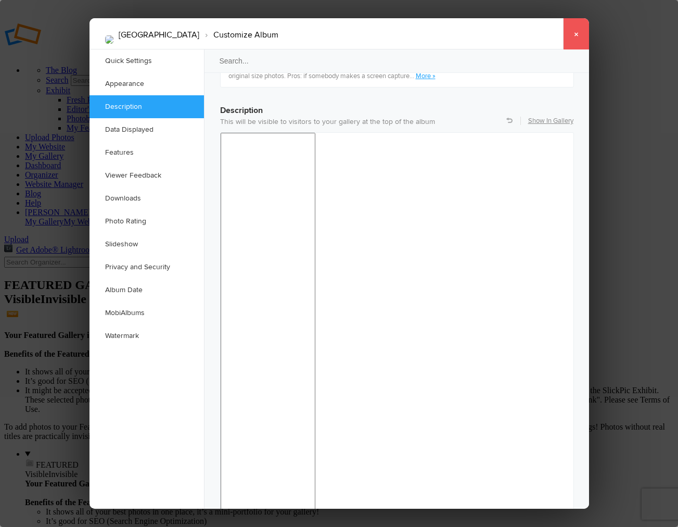
click at [577, 33] on link "×" at bounding box center [576, 33] width 26 height 31
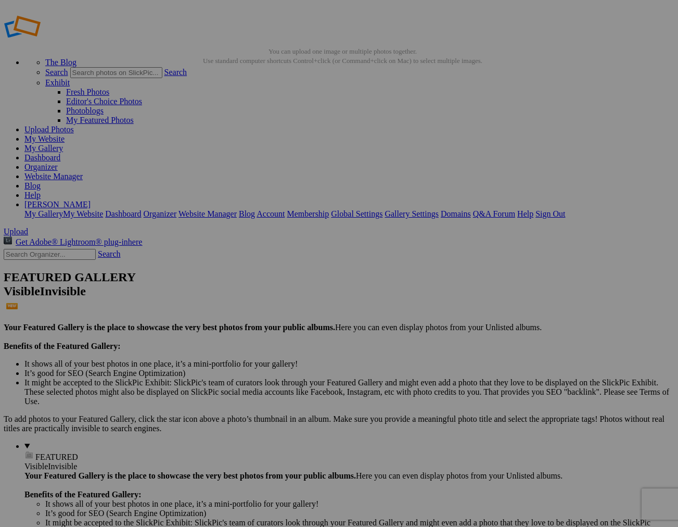
scroll to position [8, 0]
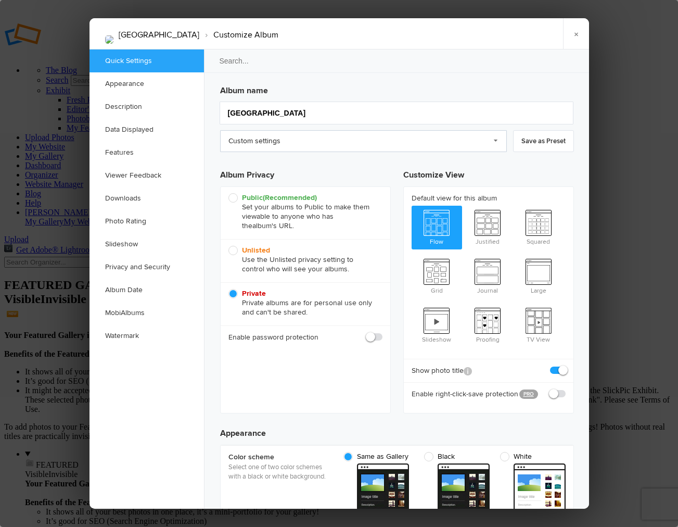
scroll to position [3, 0]
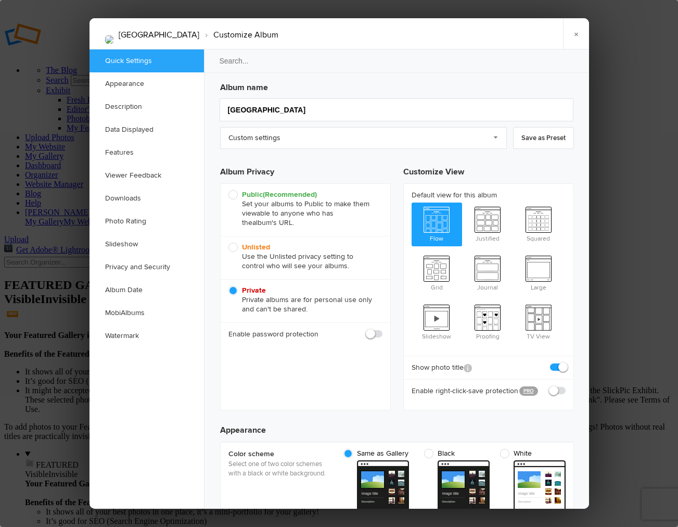
click at [235, 194] on span "Public (Recommended) Set your albums to Public to make them viewable to anyone …" at bounding box center [302, 208] width 149 height 37
click at [228, 190] on input "Public (Recommended) Set your albums to Public to make them viewable to anyone …" at bounding box center [228, 189] width 1 height 1
radio input "true"
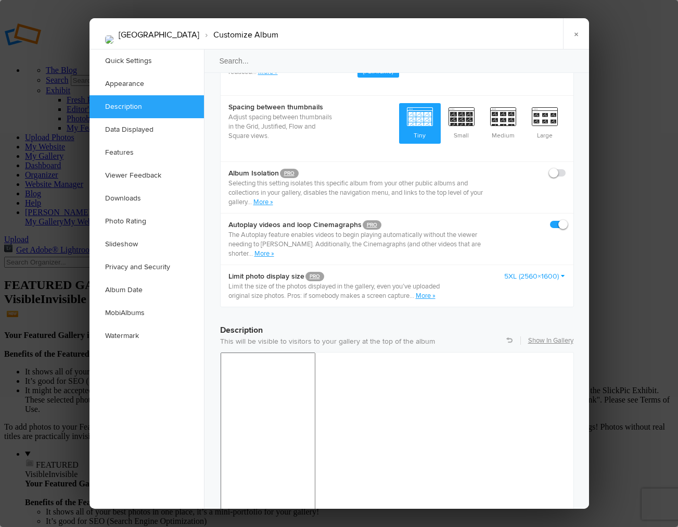
scroll to position [590, 0]
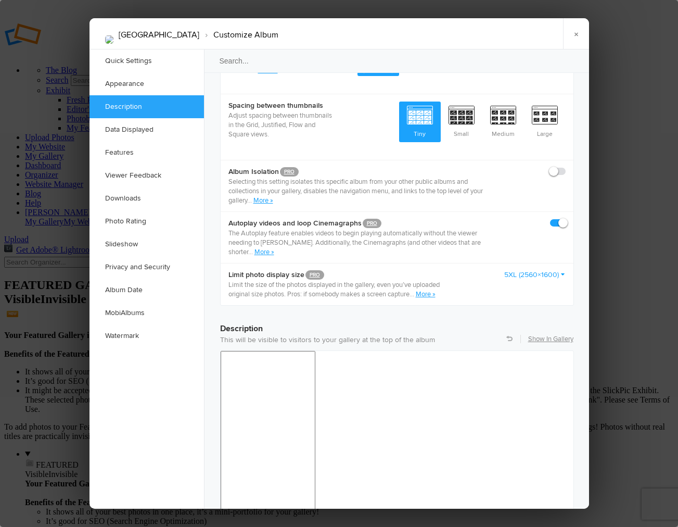
drag, startPoint x: 227, startPoint y: 852, endPoint x: 510, endPoint y: 867, distance: 283.0
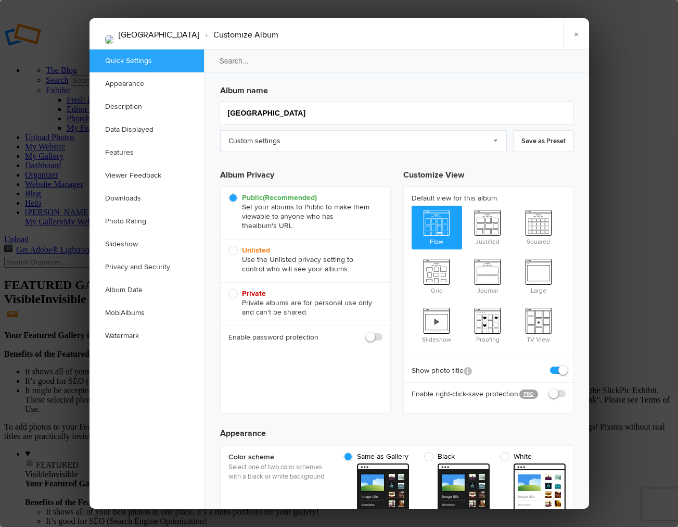
scroll to position [1, 0]
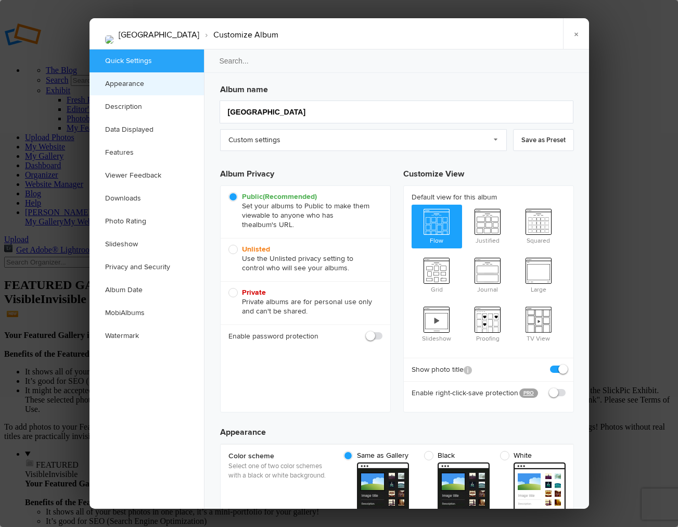
click at [125, 83] on link "Appearance" at bounding box center [147, 83] width 114 height 23
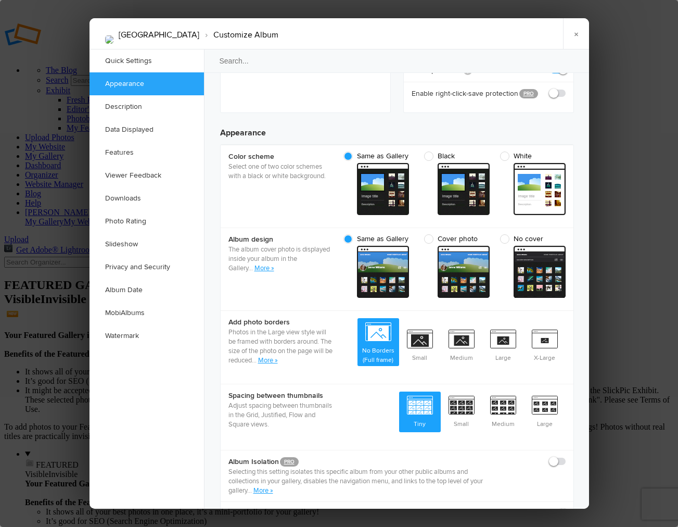
scroll to position [331, 0]
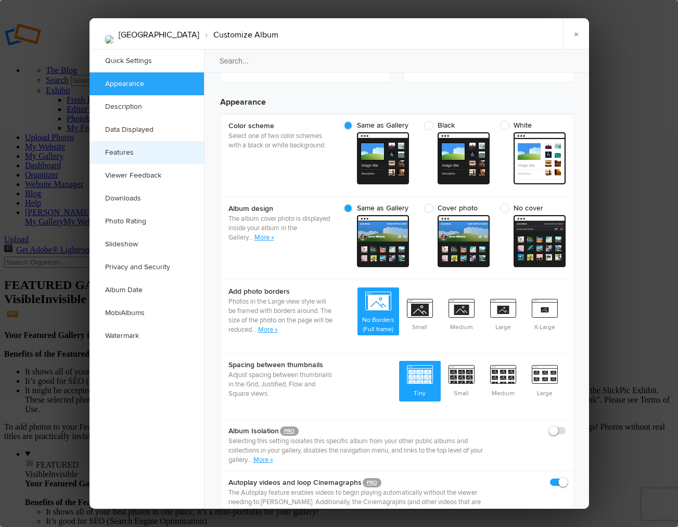
click at [128, 154] on link "Features" at bounding box center [147, 152] width 114 height 23
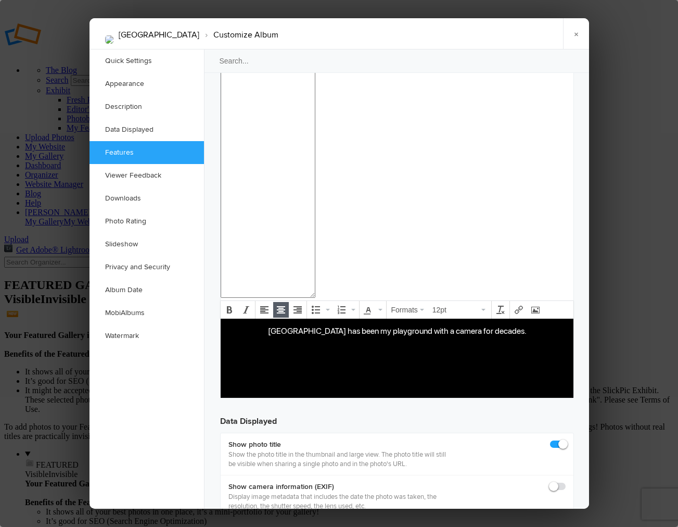
scroll to position [1263, 0]
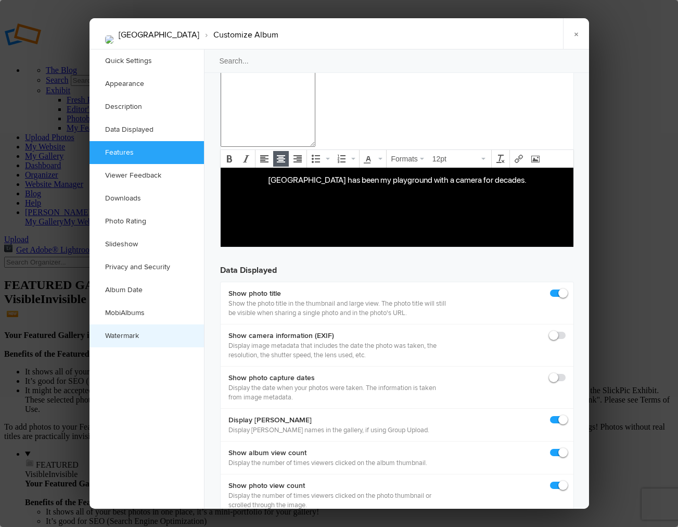
click at [128, 335] on link "Watermark" at bounding box center [147, 335] width 114 height 23
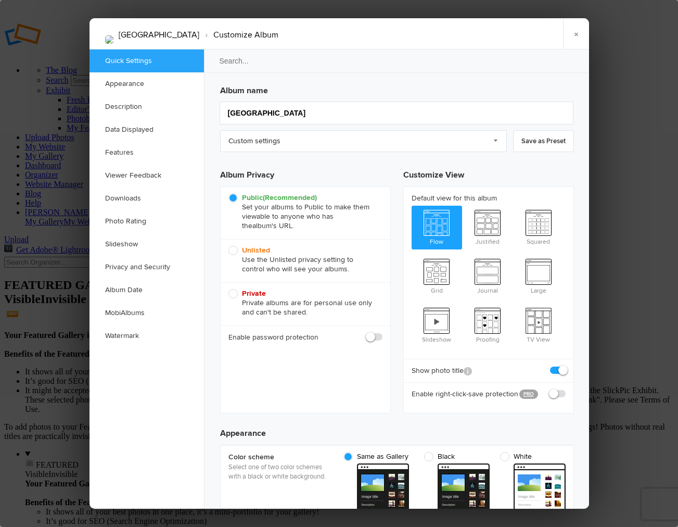
scroll to position [0, 0]
click at [576, 33] on link "×" at bounding box center [576, 33] width 26 height 31
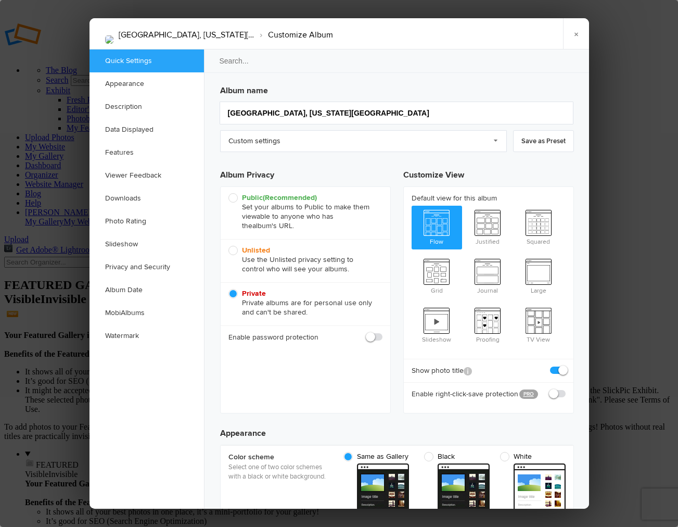
click at [236, 198] on span "Public (Recommended) Set your albums to Public to make them viewable to anyone …" at bounding box center [302, 211] width 149 height 37
click at [228, 193] on input "Public (Recommended) Set your albums to Public to make them viewable to anyone …" at bounding box center [228, 193] width 1 height 1
radio input "true"
click at [575, 32] on link "×" at bounding box center [576, 33] width 26 height 31
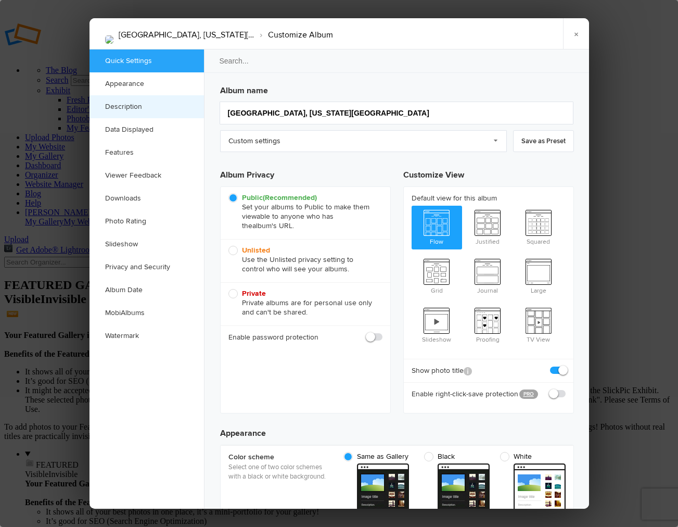
click at [137, 106] on link "Description" at bounding box center [147, 106] width 114 height 23
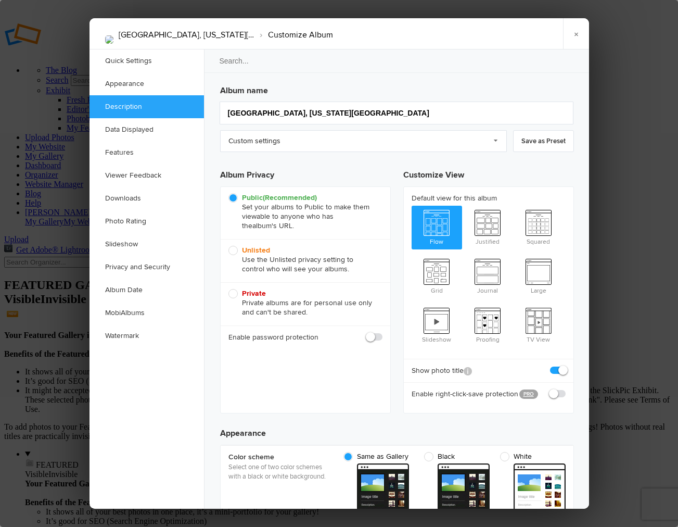
scroll to position [808, 0]
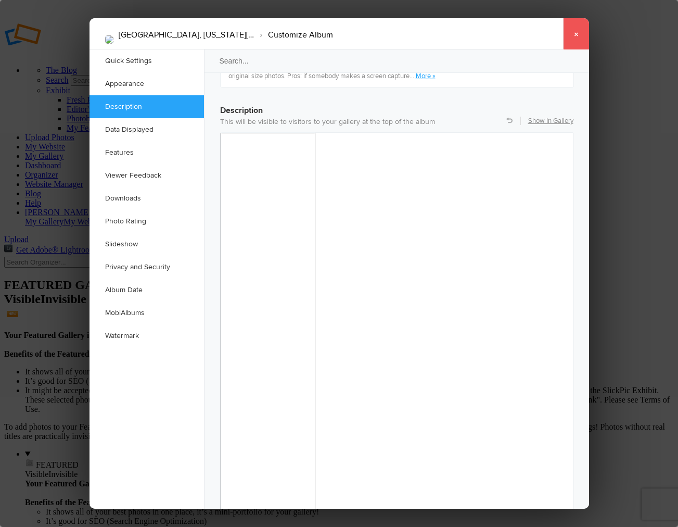
click at [577, 33] on link "×" at bounding box center [576, 33] width 26 height 31
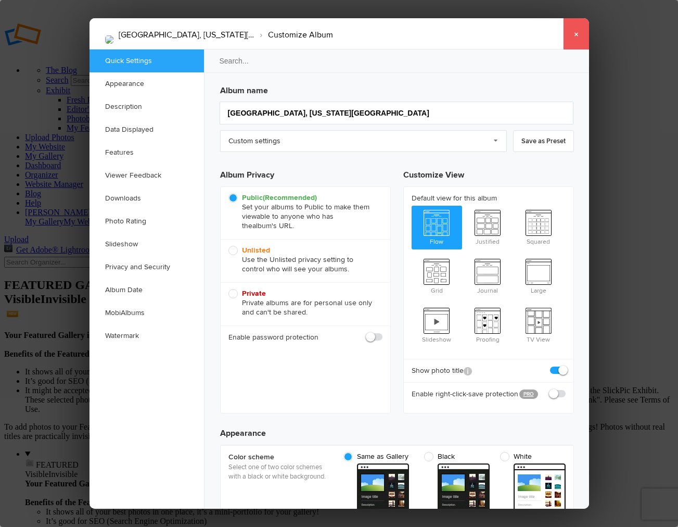
click at [577, 34] on link "×" at bounding box center [576, 33] width 26 height 31
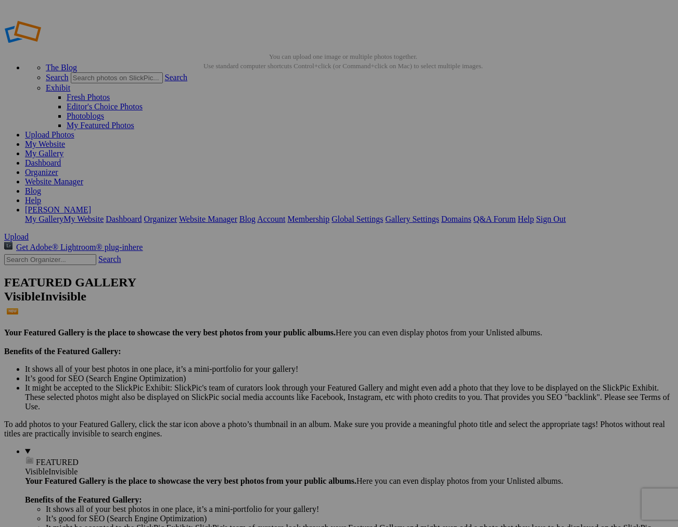
scroll to position [1, 0]
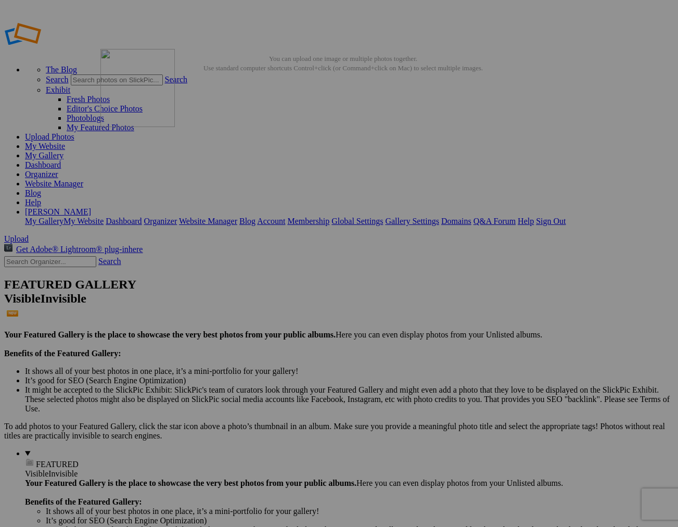
drag, startPoint x: 481, startPoint y: 299, endPoint x: 251, endPoint y: 124, distance: 288.8
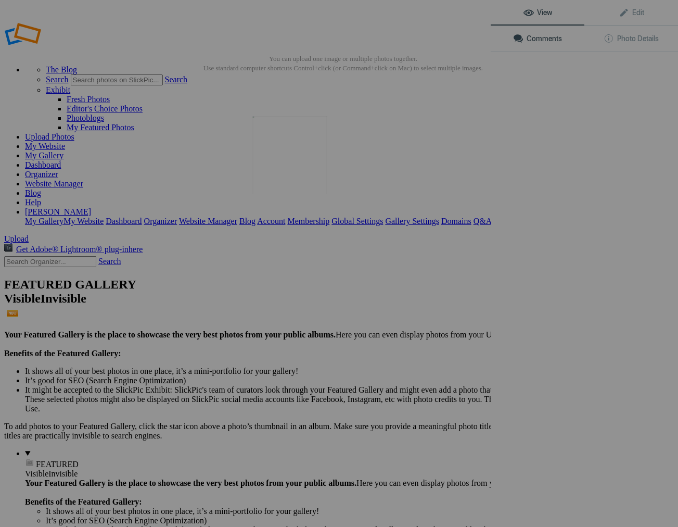
click at [291, 165] on img at bounding box center [289, 155] width 74 height 78
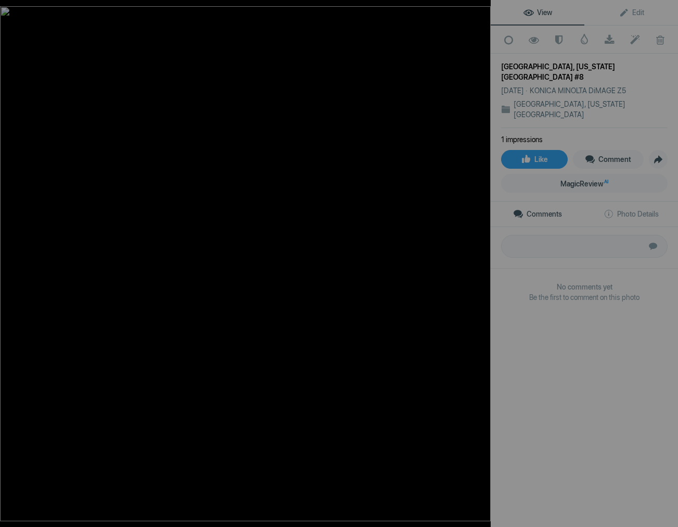
scroll to position [0, 0]
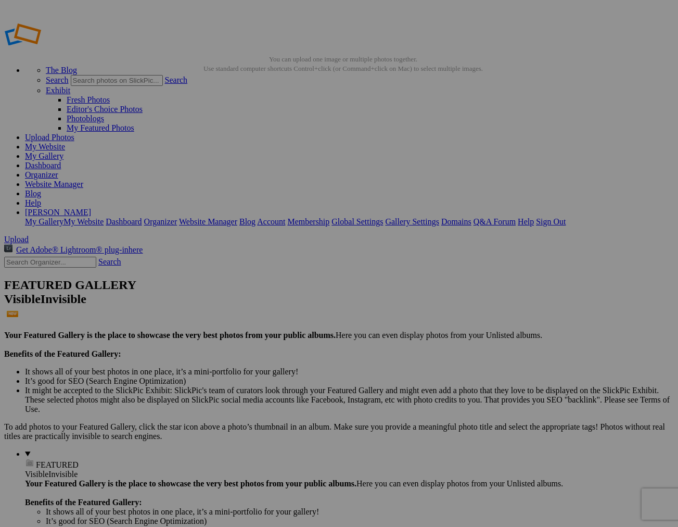
click at [63, 151] on link "My Gallery" at bounding box center [44, 155] width 39 height 9
click at [41, 198] on link "Help" at bounding box center [33, 202] width 16 height 9
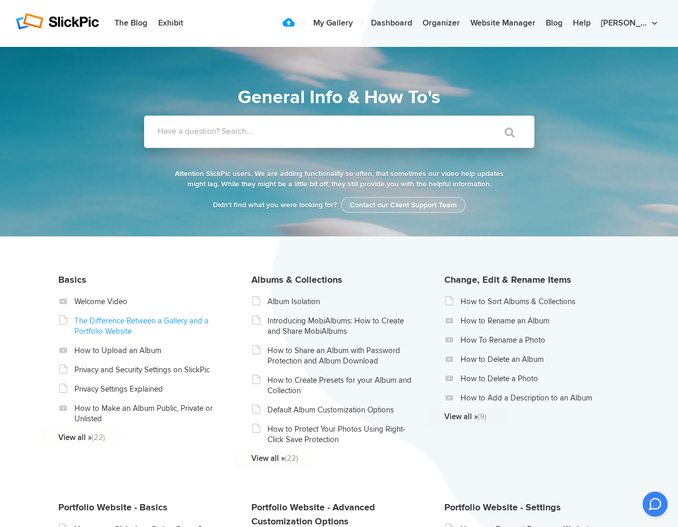
click at [108, 323] on link "The Difference Between a Gallery and a Portfolio Website" at bounding box center [147, 325] width 147 height 21
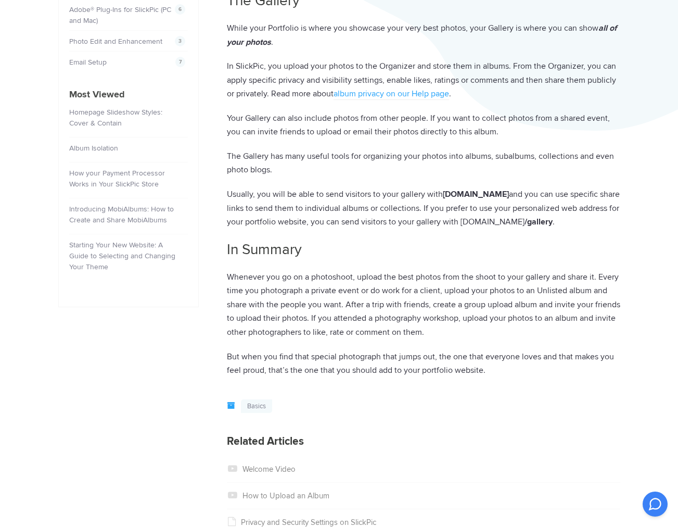
scroll to position [419, 0]
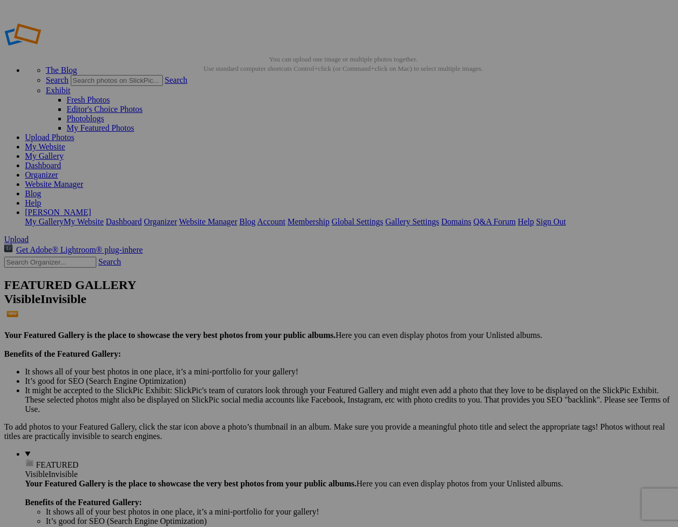
click at [566, 217] on link "Sign Out" at bounding box center [551, 221] width 30 height 9
